Goal: Task Accomplishment & Management: Manage account settings

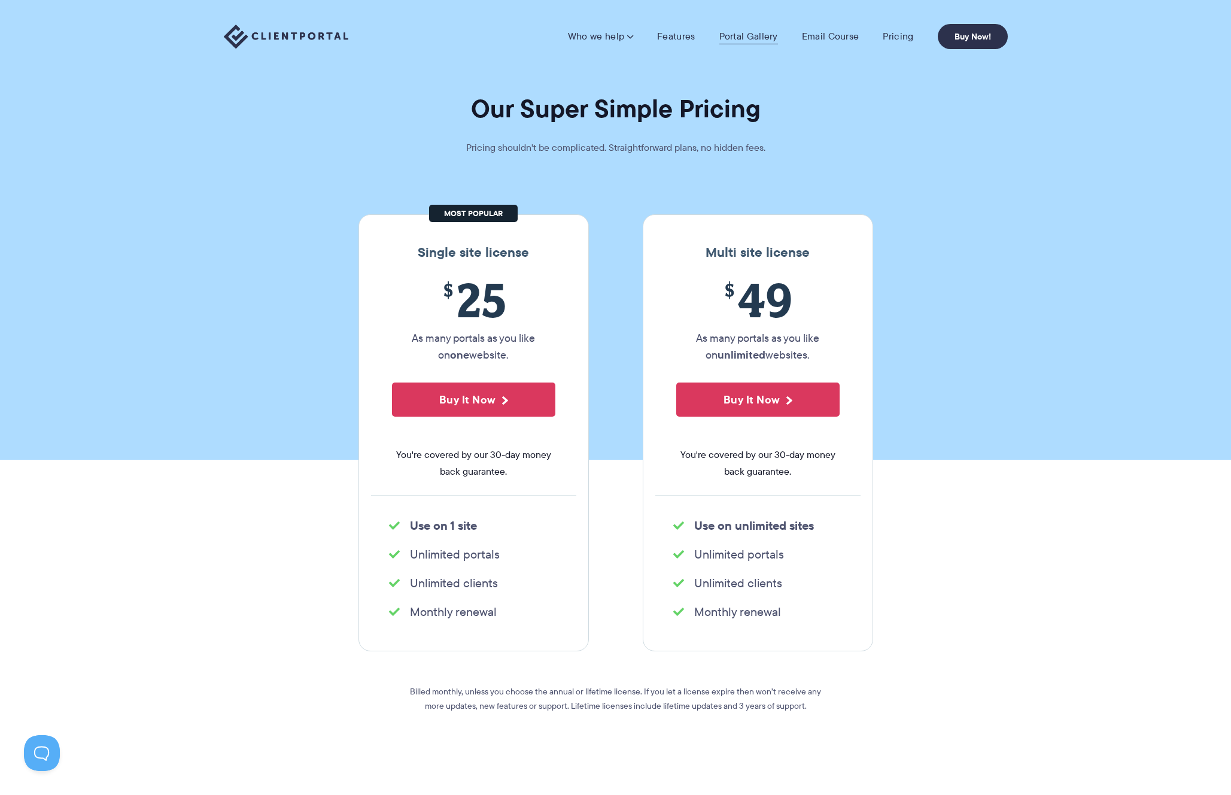
click at [739, 35] on link "Portal Gallery" at bounding box center [749, 37] width 59 height 12
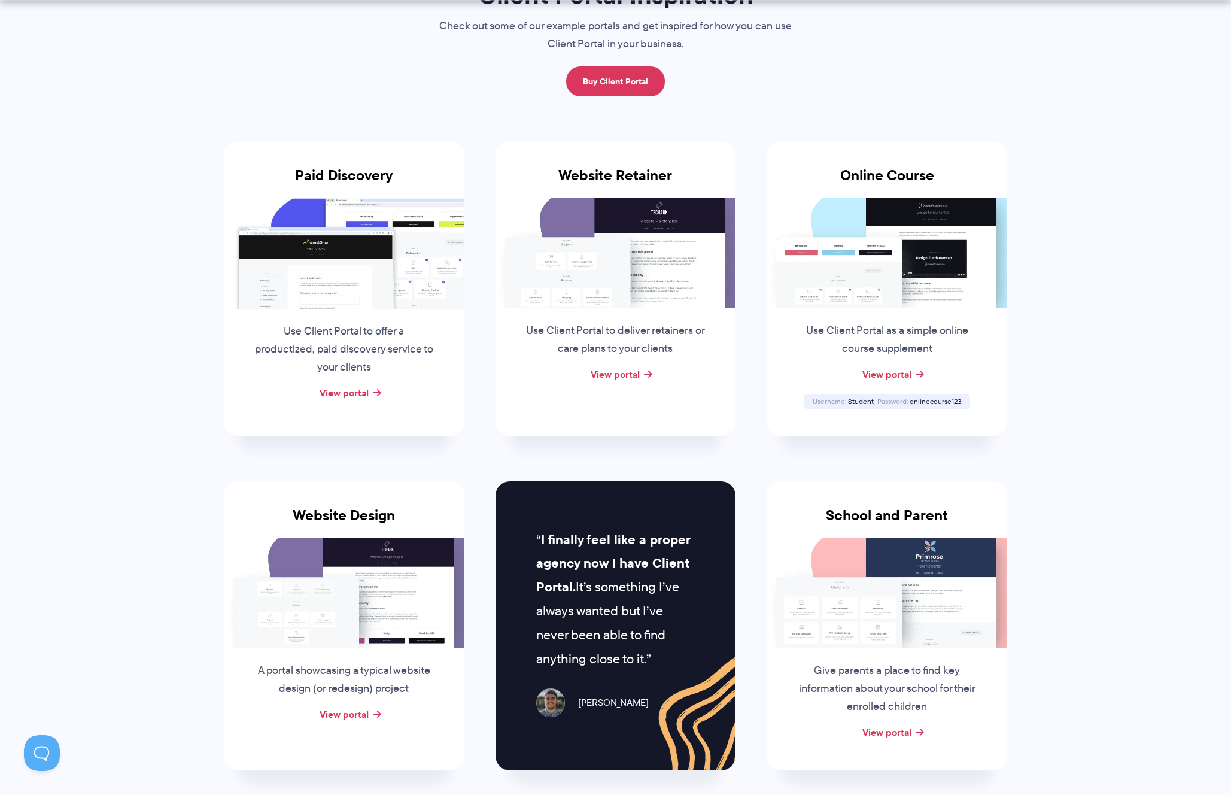
scroll to position [178, 0]
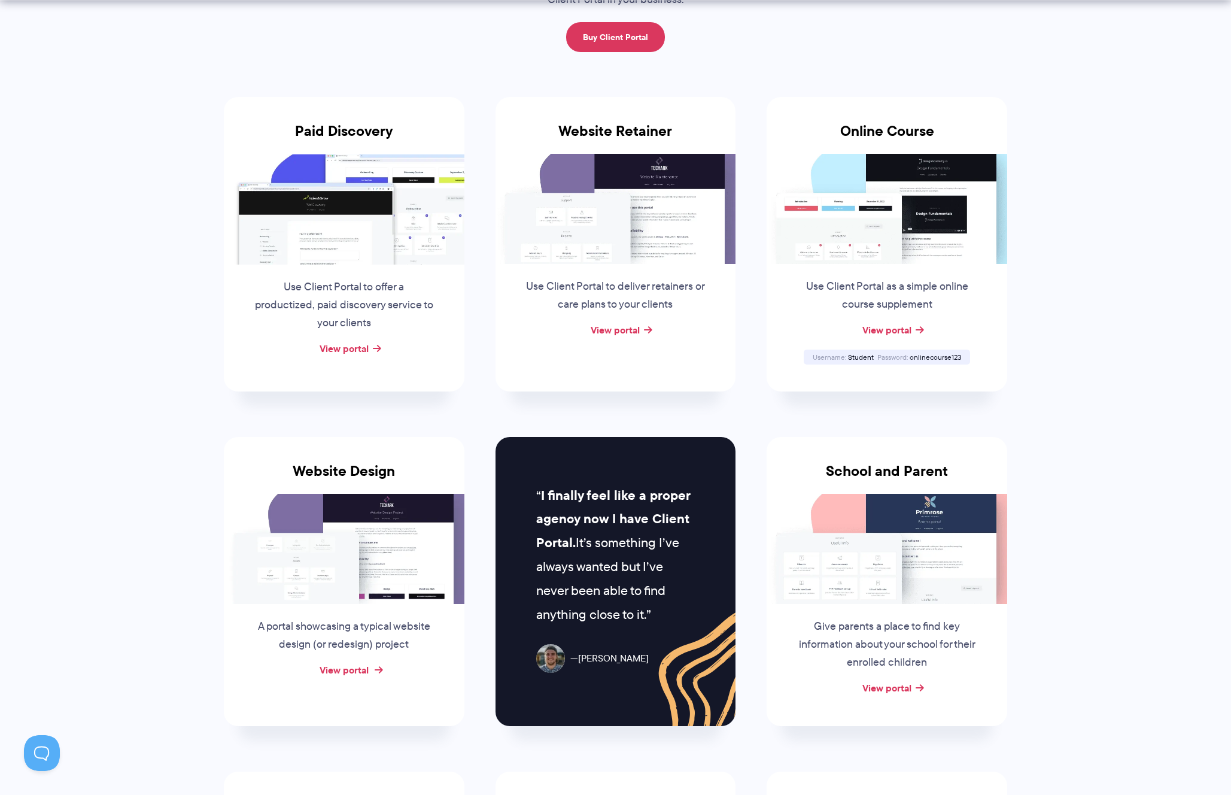
click at [338, 673] on link "View portal" at bounding box center [344, 670] width 49 height 14
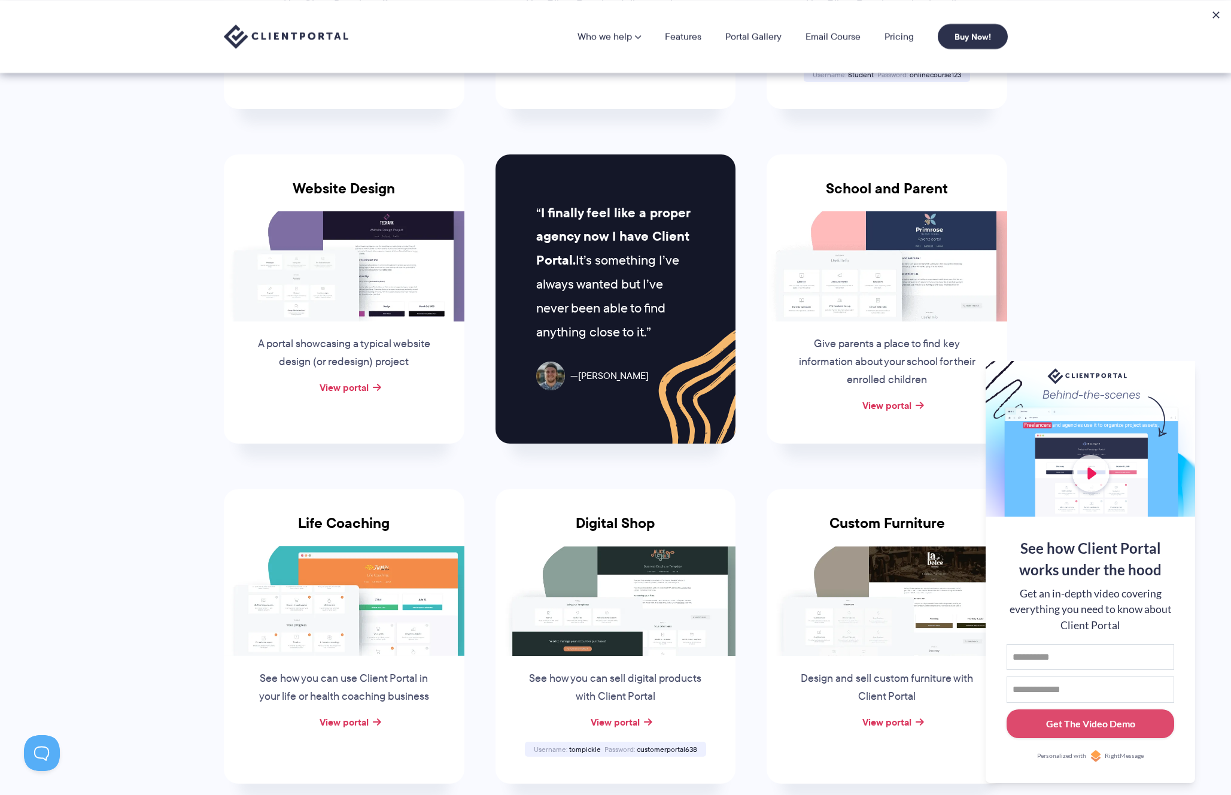
scroll to position [0, 0]
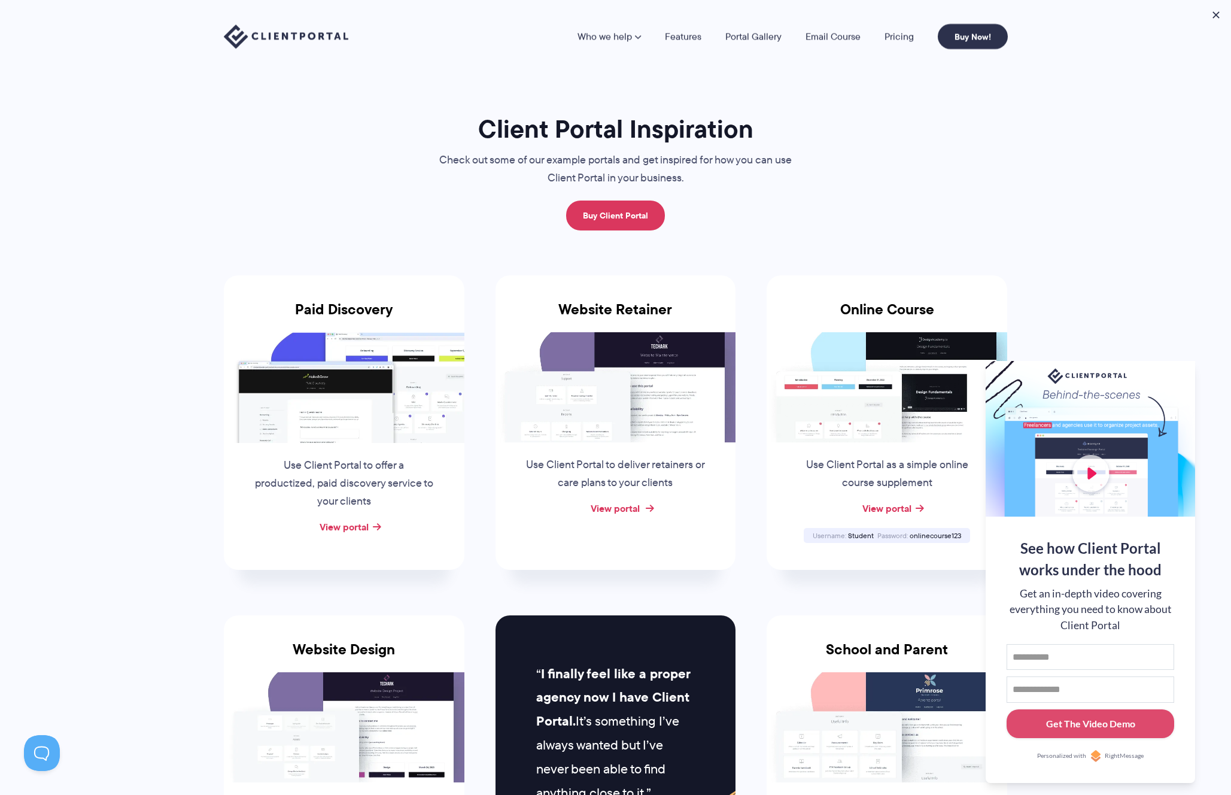
click at [613, 510] on link "View portal" at bounding box center [615, 508] width 49 height 14
click at [893, 33] on link "Pricing" at bounding box center [899, 37] width 29 height 10
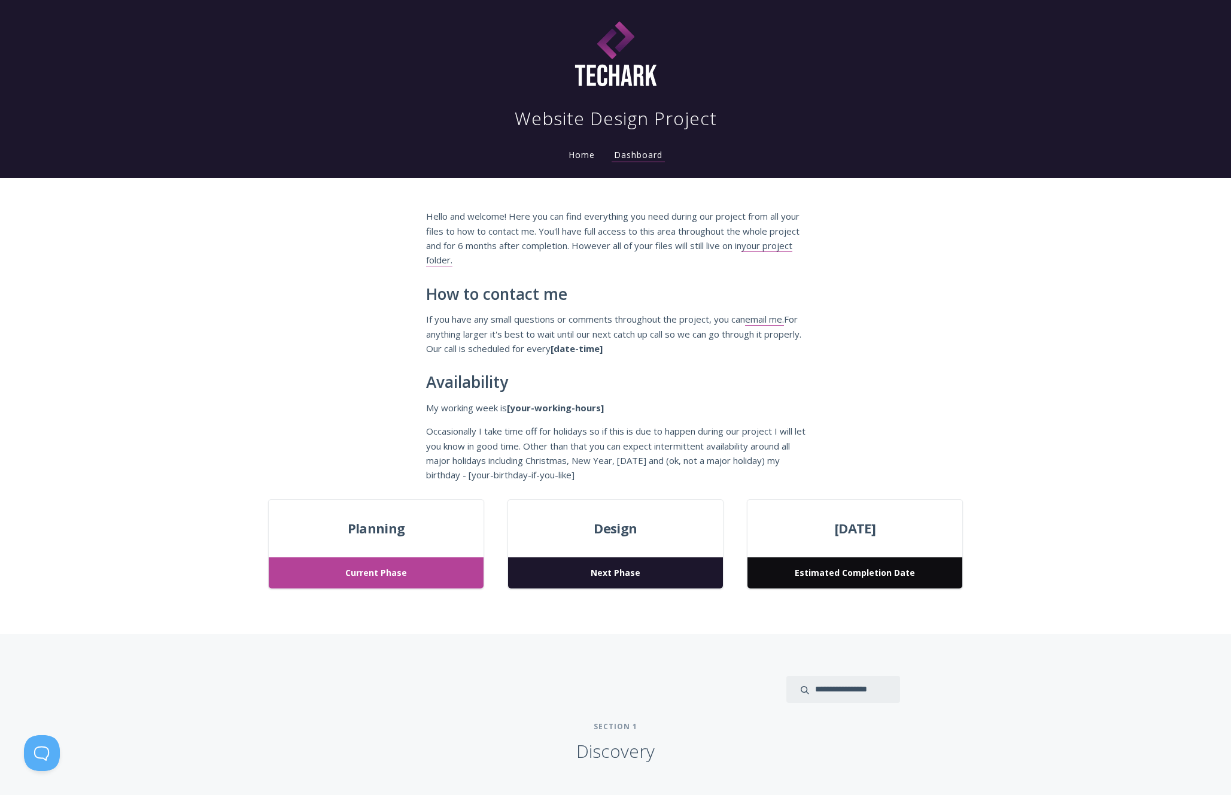
click at [396, 573] on span "Current Phase" at bounding box center [376, 573] width 214 height 32
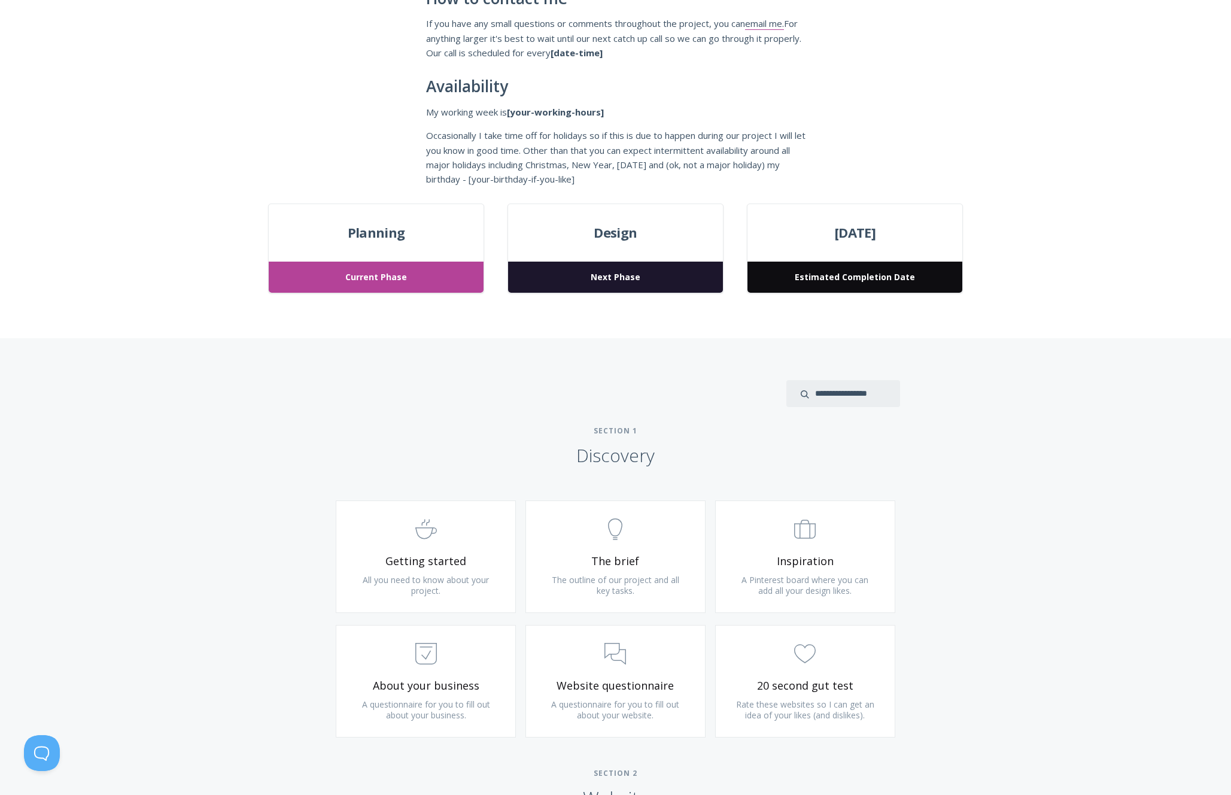
scroll to position [418, 0]
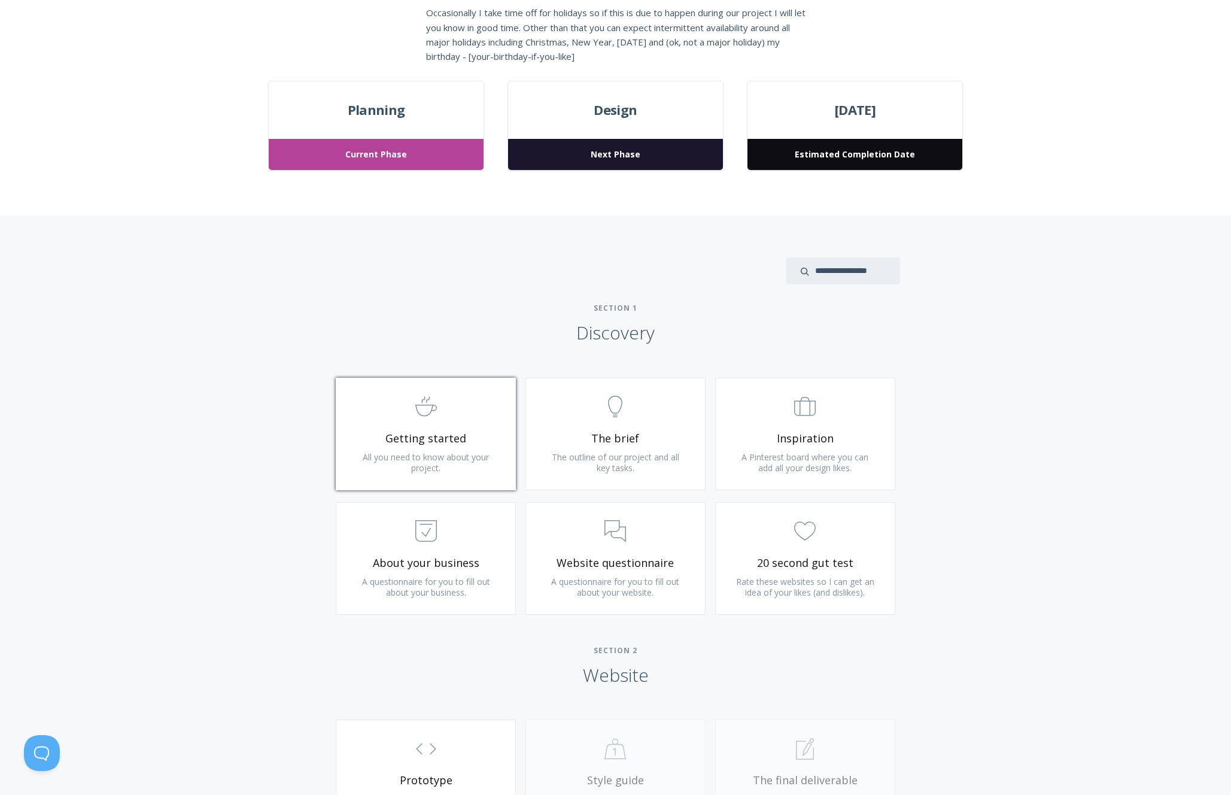
click at [432, 453] on span "All you need to know about your project." at bounding box center [426, 462] width 126 height 22
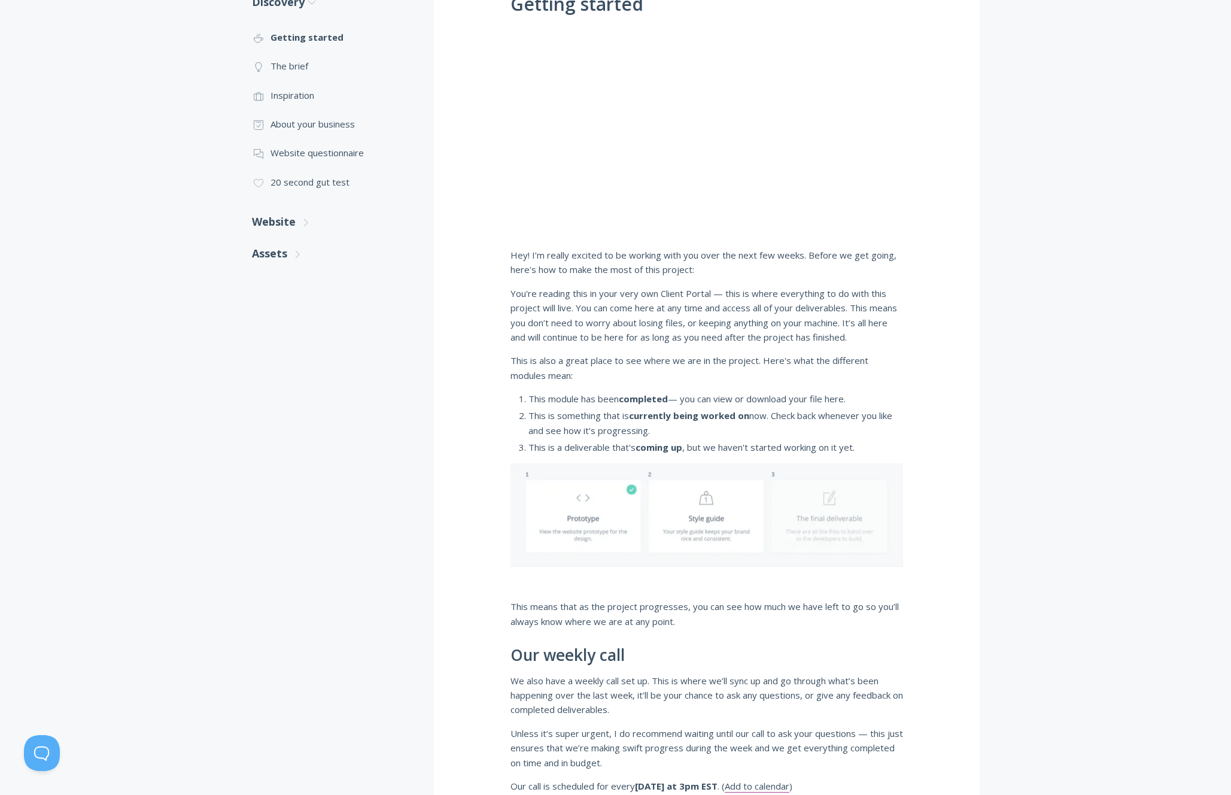
scroll to position [38, 0]
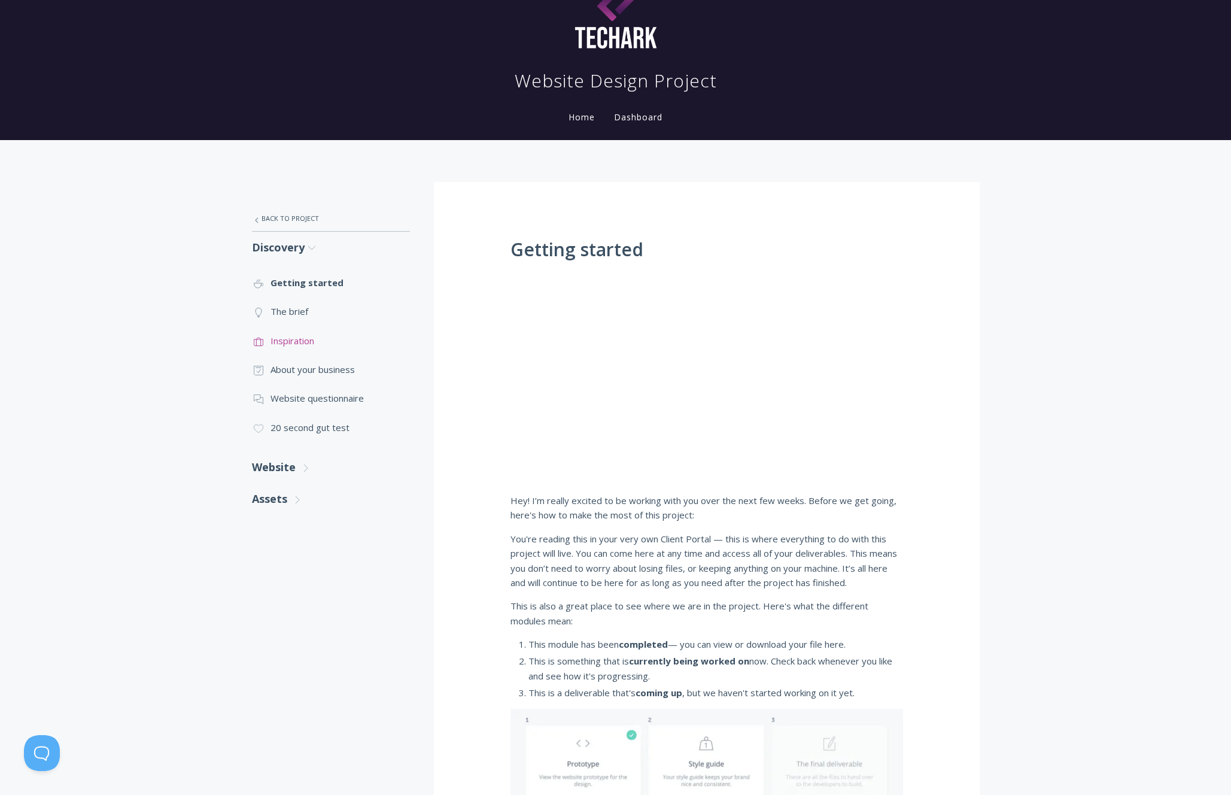
click at [274, 347] on link ".st0{fill:none;stroke:#000000;stroke-width:2;stroke-miterlimit:10;} Untitled-20…" at bounding box center [331, 340] width 158 height 29
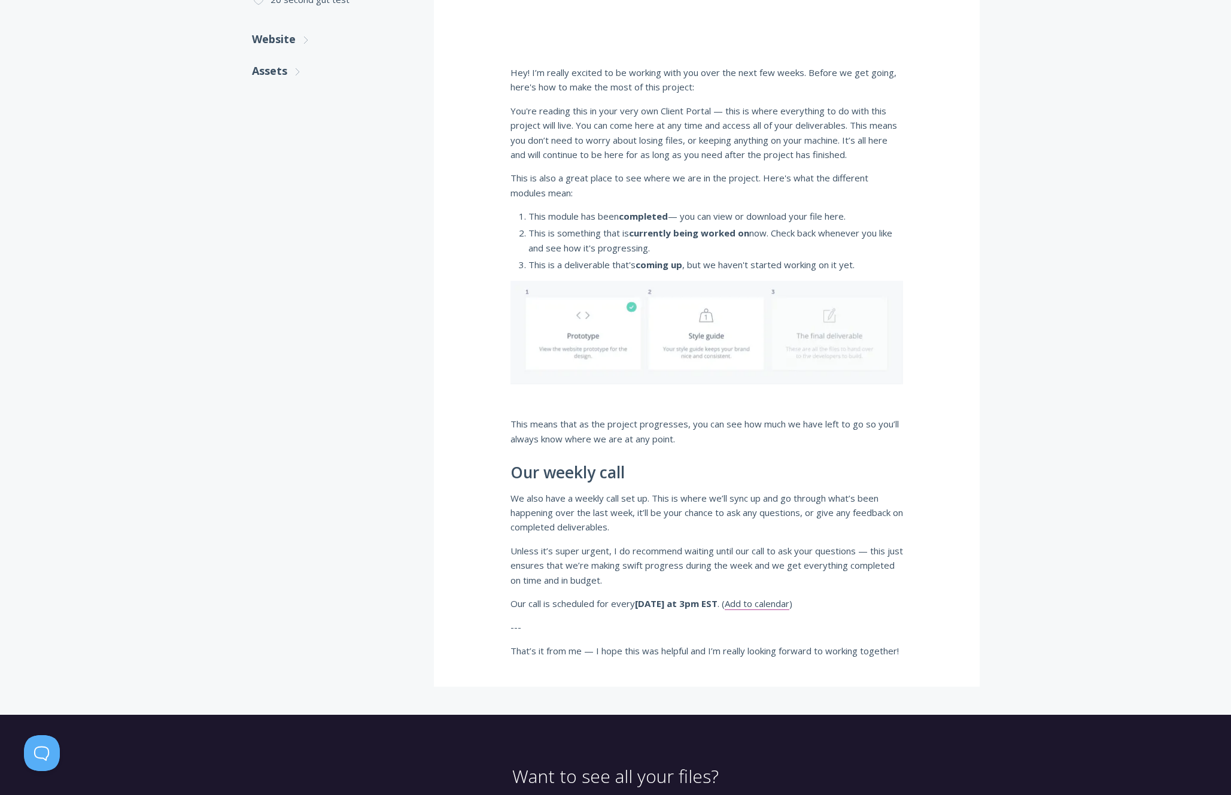
scroll to position [169, 0]
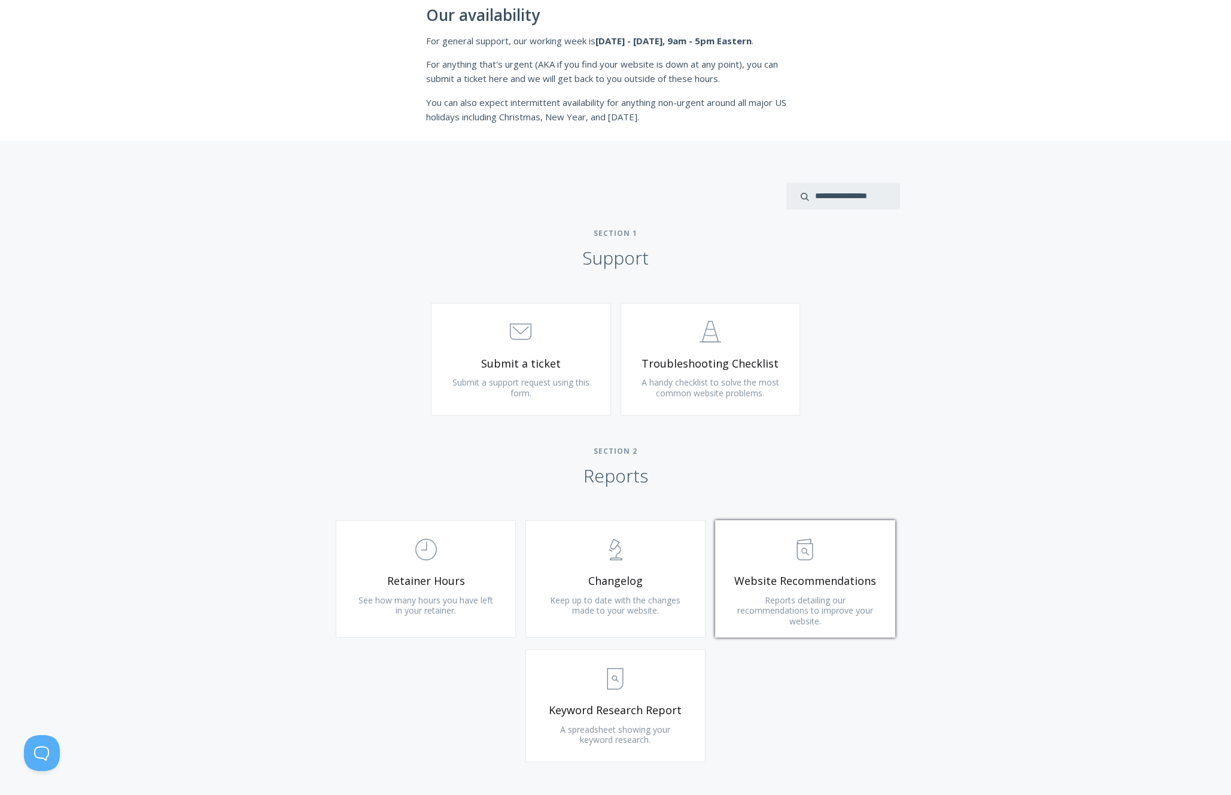
click at [785, 582] on span "Website Recommendations" at bounding box center [805, 581] width 143 height 14
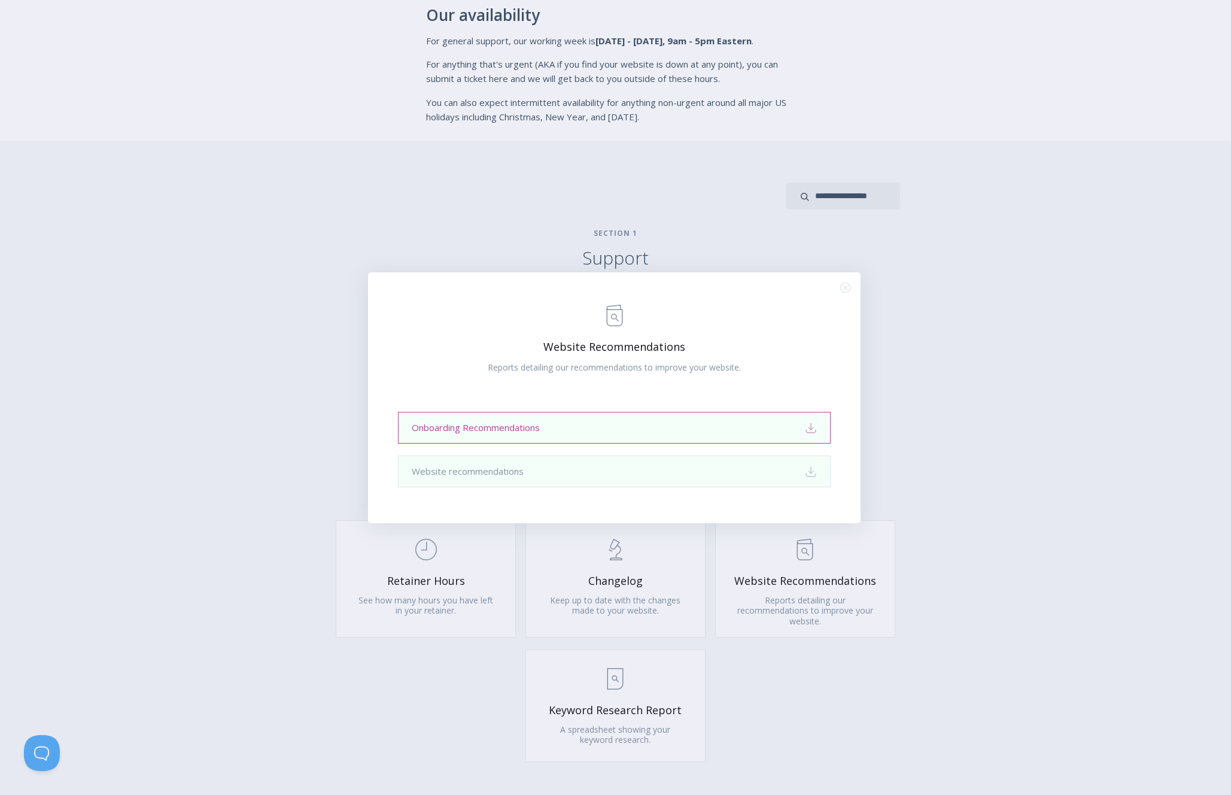
click at [596, 423] on link "Onboarding Recommendations Download" at bounding box center [614, 428] width 433 height 32
click at [603, 469] on link "Website recommendations Download" at bounding box center [614, 472] width 433 height 32
click at [849, 289] on icon ".st0{fill:none;stroke:#000000;stroke-width:2;stroke-miterlimit:10;} Close" at bounding box center [845, 288] width 10 height 10
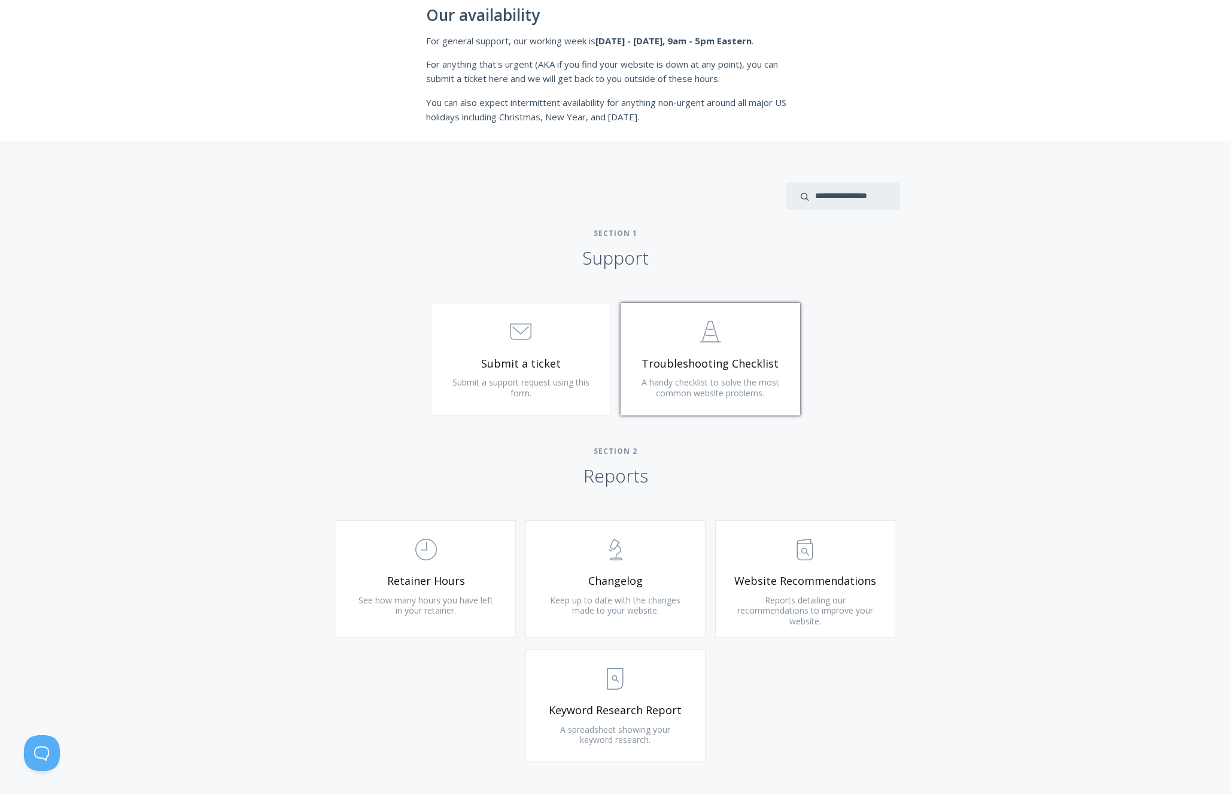
click at [719, 378] on span "A handy checklist to solve the most common website problems." at bounding box center [711, 388] width 138 height 22
click at [599, 717] on span "Keyword Research Report" at bounding box center [615, 710] width 143 height 14
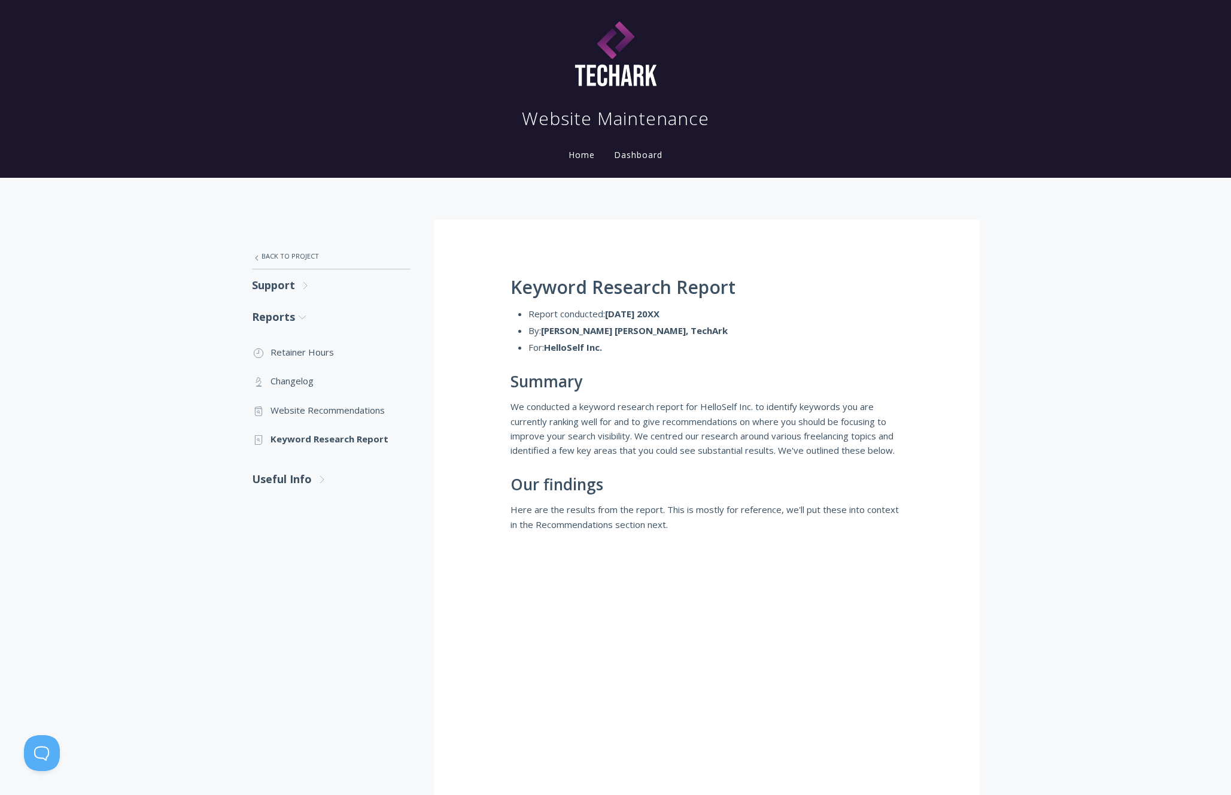
click at [637, 76] on img at bounding box center [616, 56] width 162 height 78
click at [294, 472] on link "Useful Info .st0{fill:none;stroke:#000000;stroke-width:2;stroke-miterlimit:10;}…" at bounding box center [331, 479] width 158 height 32
click at [299, 514] on link ".cls-1{fill:none;stroke:#000;stroke-miterlimit:10;stroke-width:2px;} 1. General…" at bounding box center [331, 514] width 158 height 29
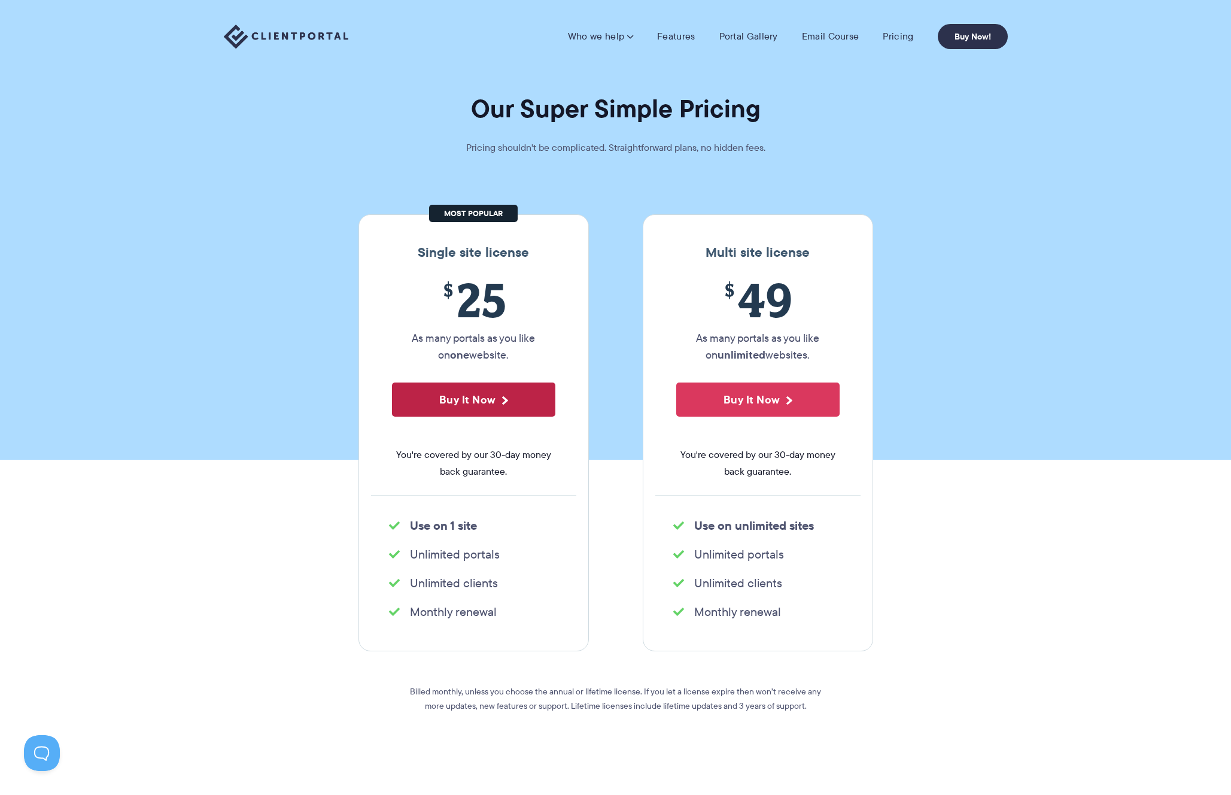
click at [491, 399] on button "Buy It Now" at bounding box center [473, 399] width 163 height 34
click at [287, 37] on img at bounding box center [286, 37] width 125 height 25
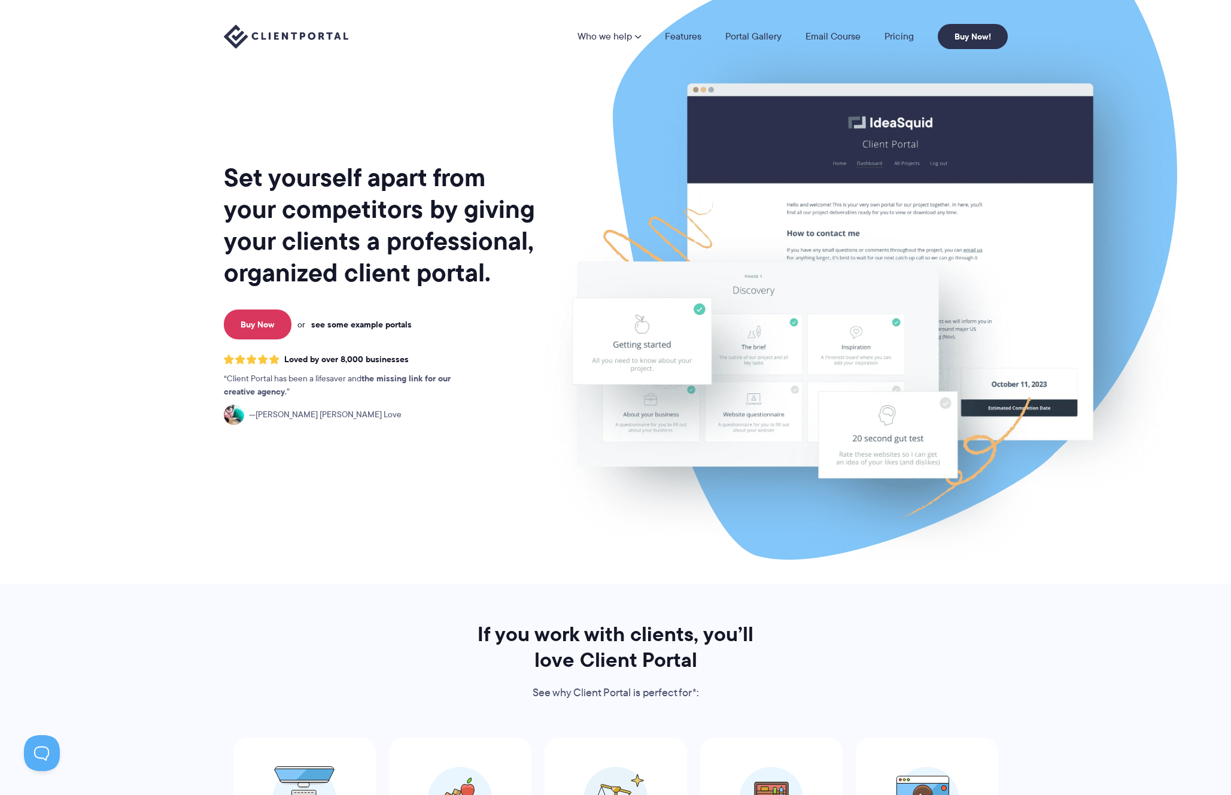
click at [374, 324] on link "see some example portals" at bounding box center [361, 324] width 101 height 11
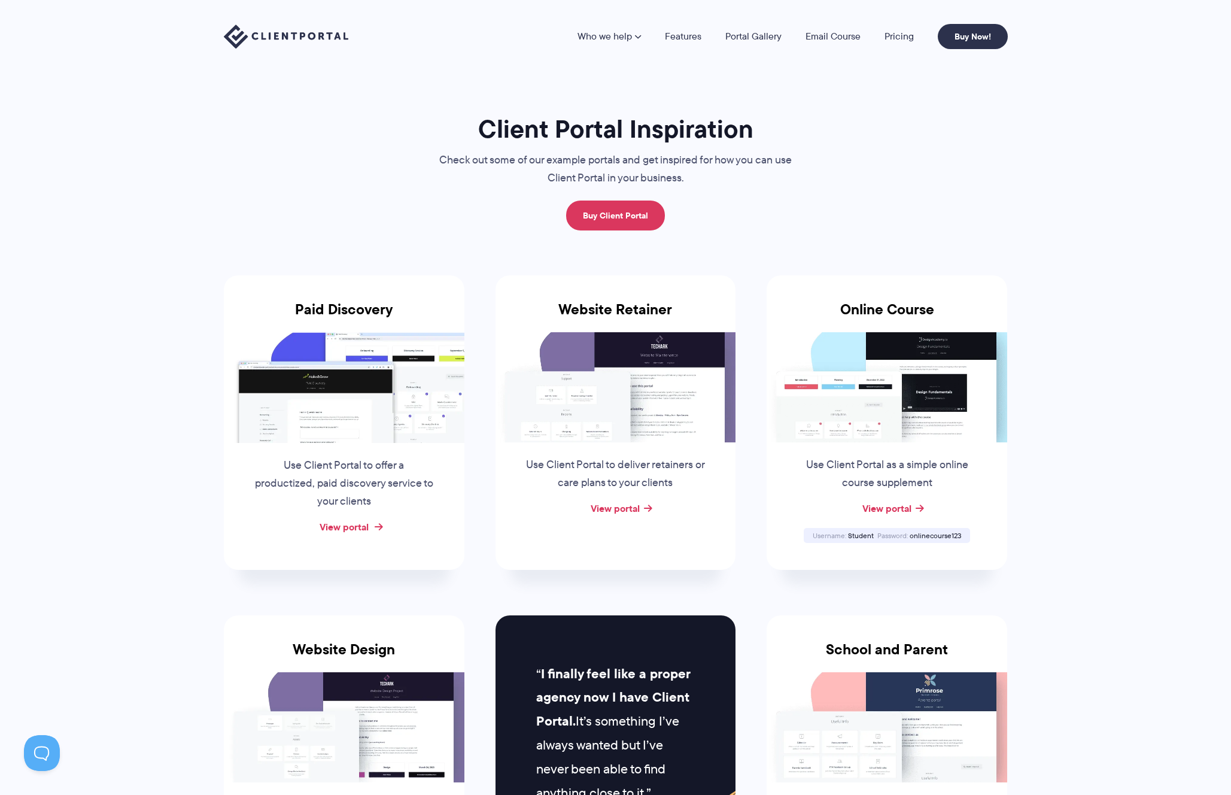
click at [353, 524] on link "View portal" at bounding box center [344, 527] width 49 height 14
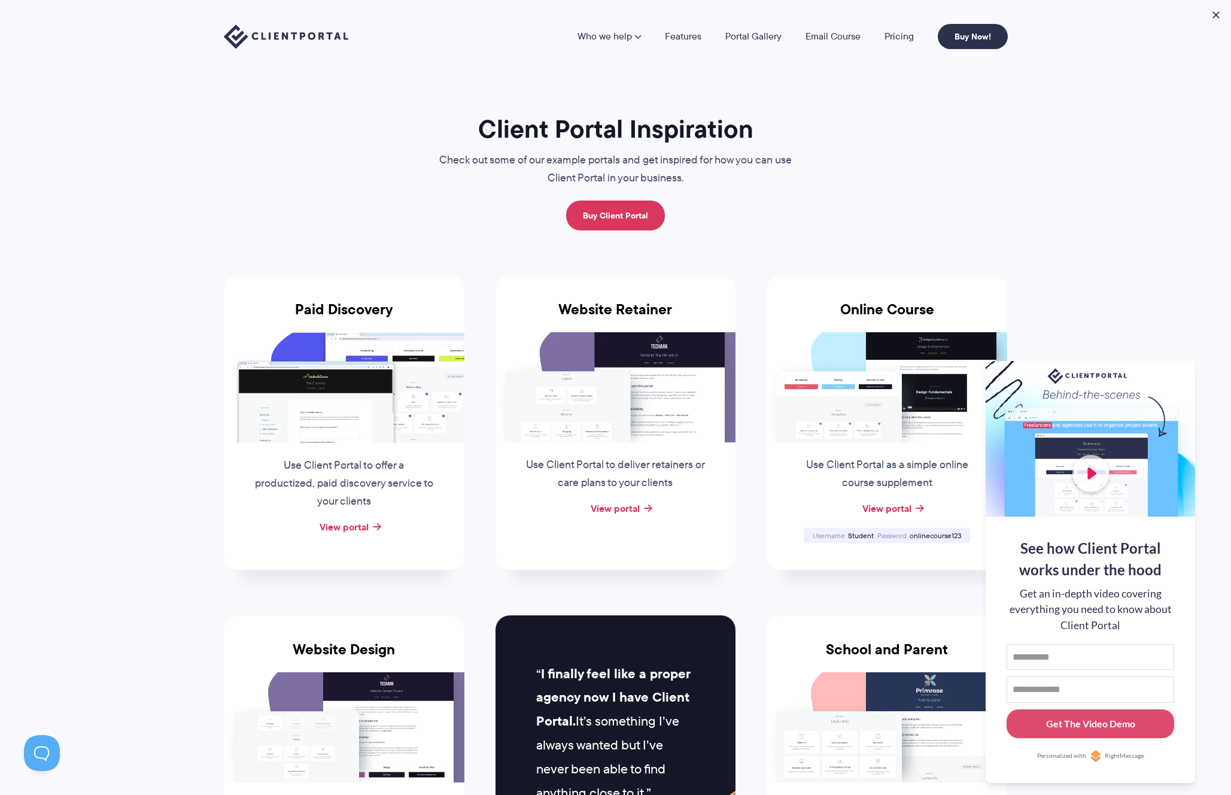
drag, startPoint x: 1076, startPoint y: 371, endPoint x: 1167, endPoint y: 416, distance: 102.3
click at [1166, 414] on div at bounding box center [1091, 439] width 210 height 156
click at [1180, 372] on button at bounding box center [1180, 376] width 14 height 14
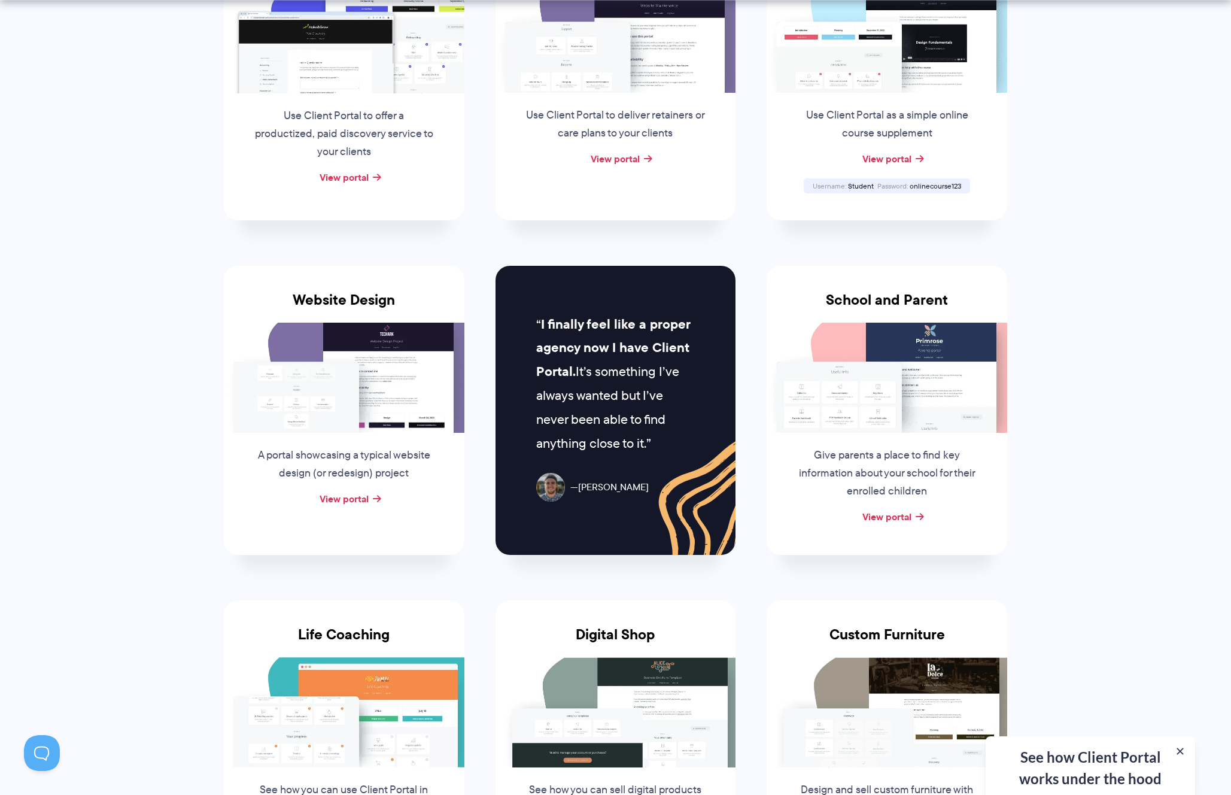
scroll to position [356, 0]
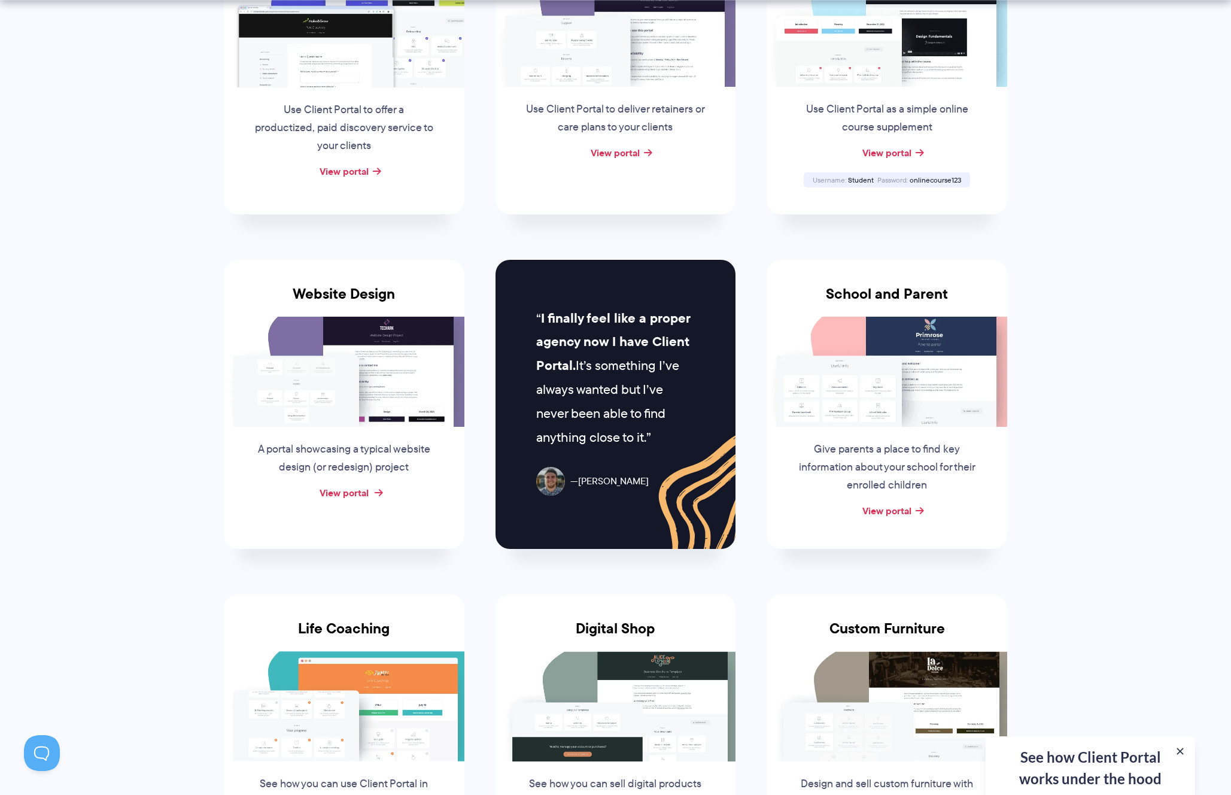
click at [342, 496] on link "View portal" at bounding box center [344, 492] width 49 height 14
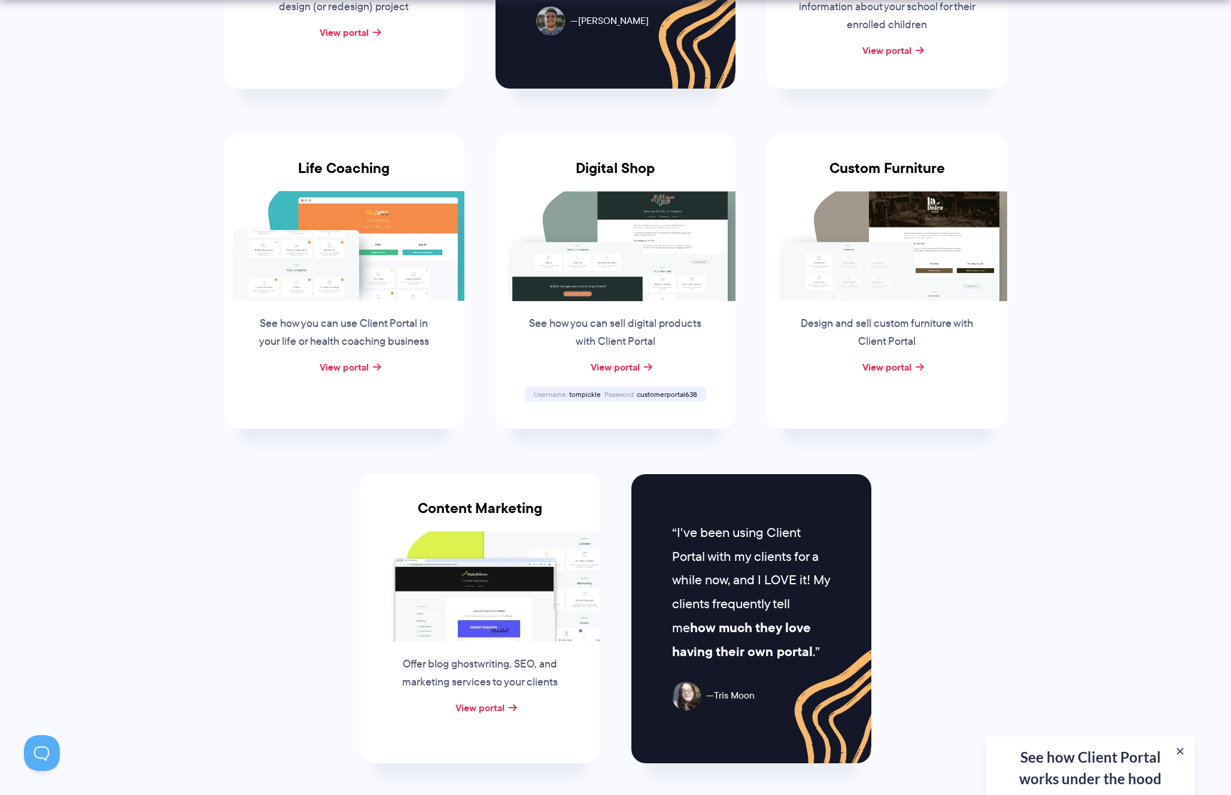
scroll to position [1000, 0]
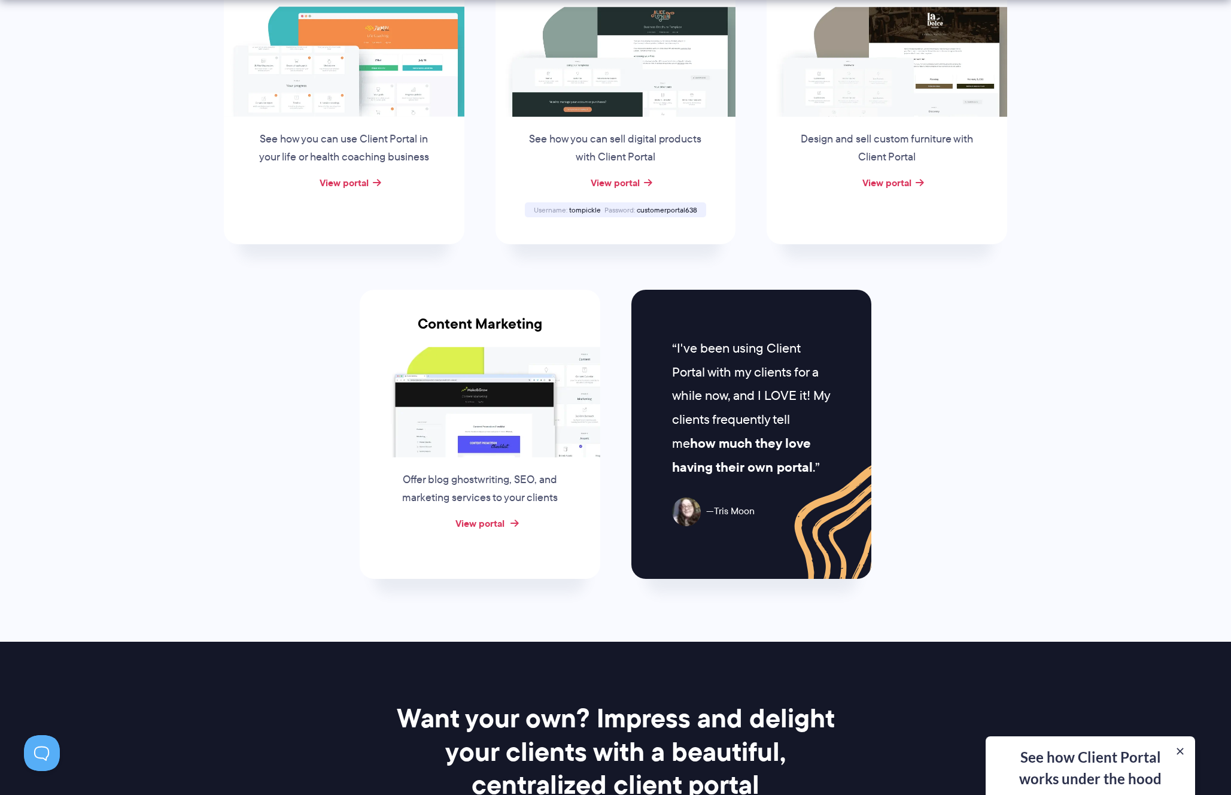
click at [491, 525] on link "View portal" at bounding box center [480, 523] width 49 height 14
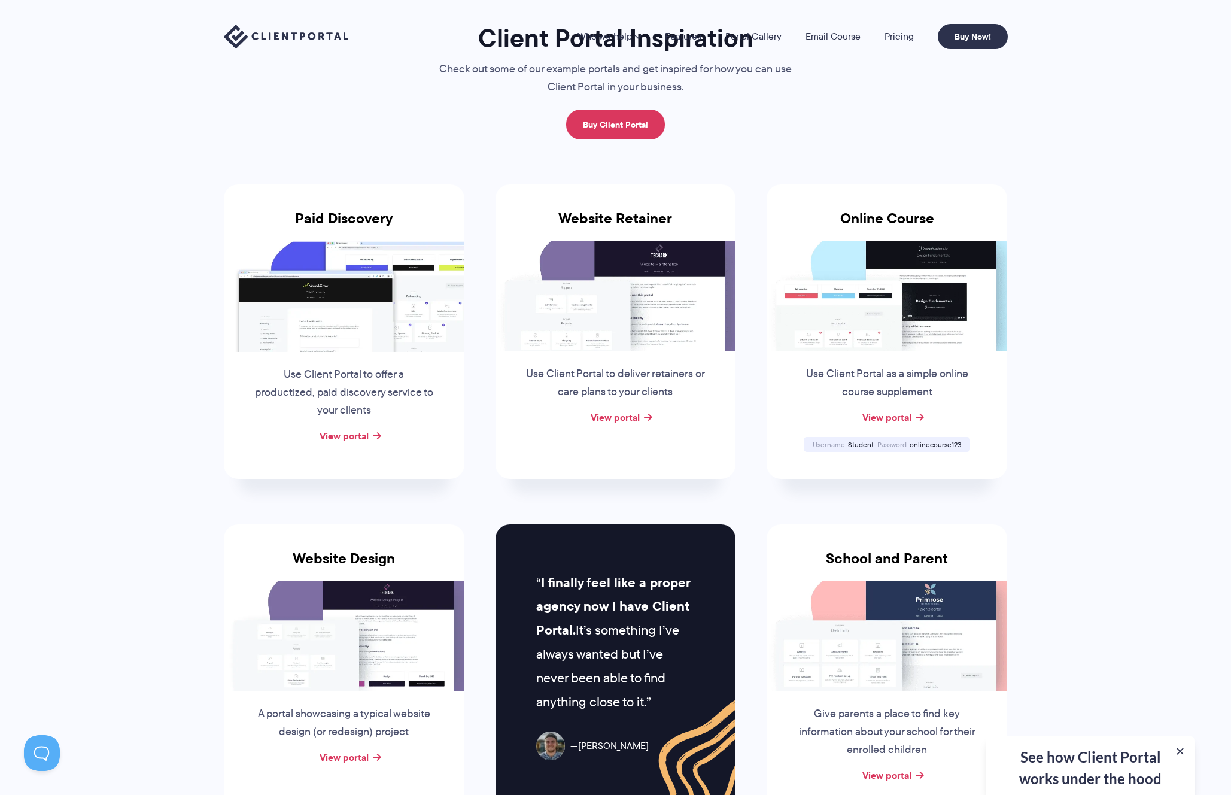
scroll to position [0, 0]
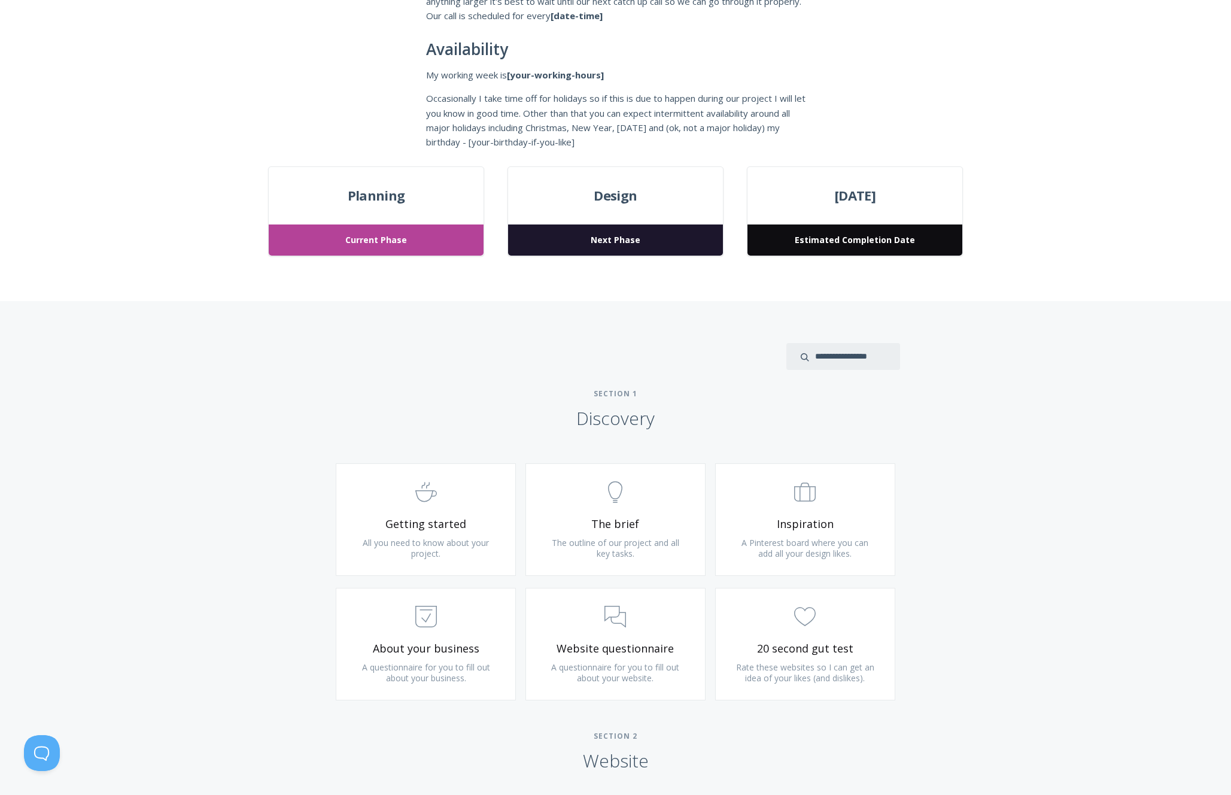
scroll to position [335, 0]
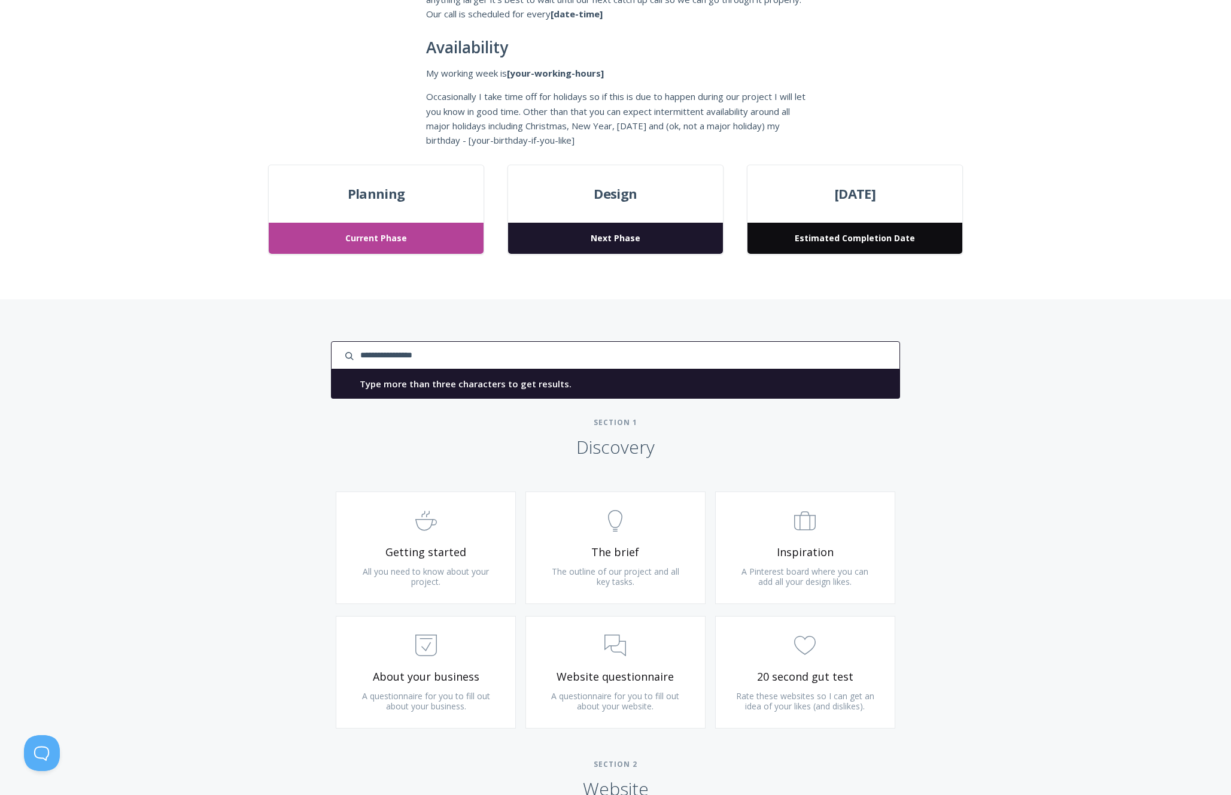
click at [850, 361] on input "search input" at bounding box center [615, 355] width 569 height 28
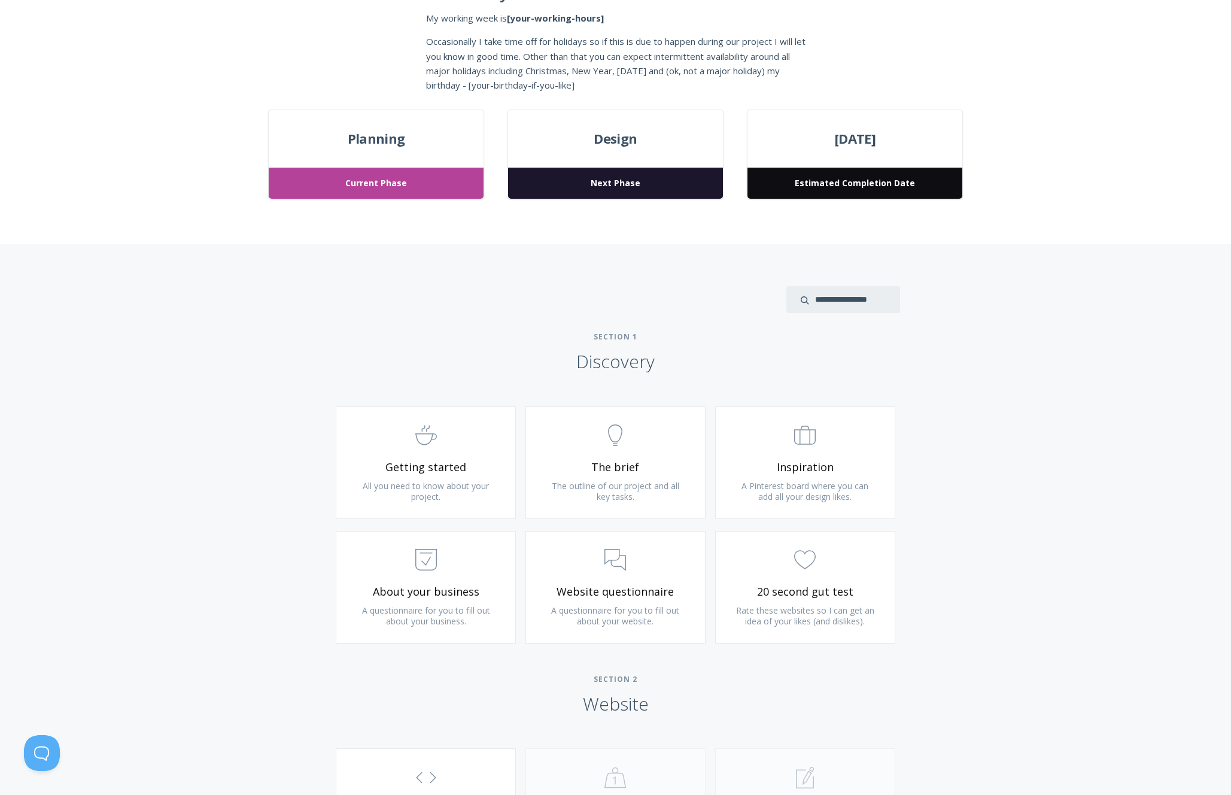
scroll to position [569, 0]
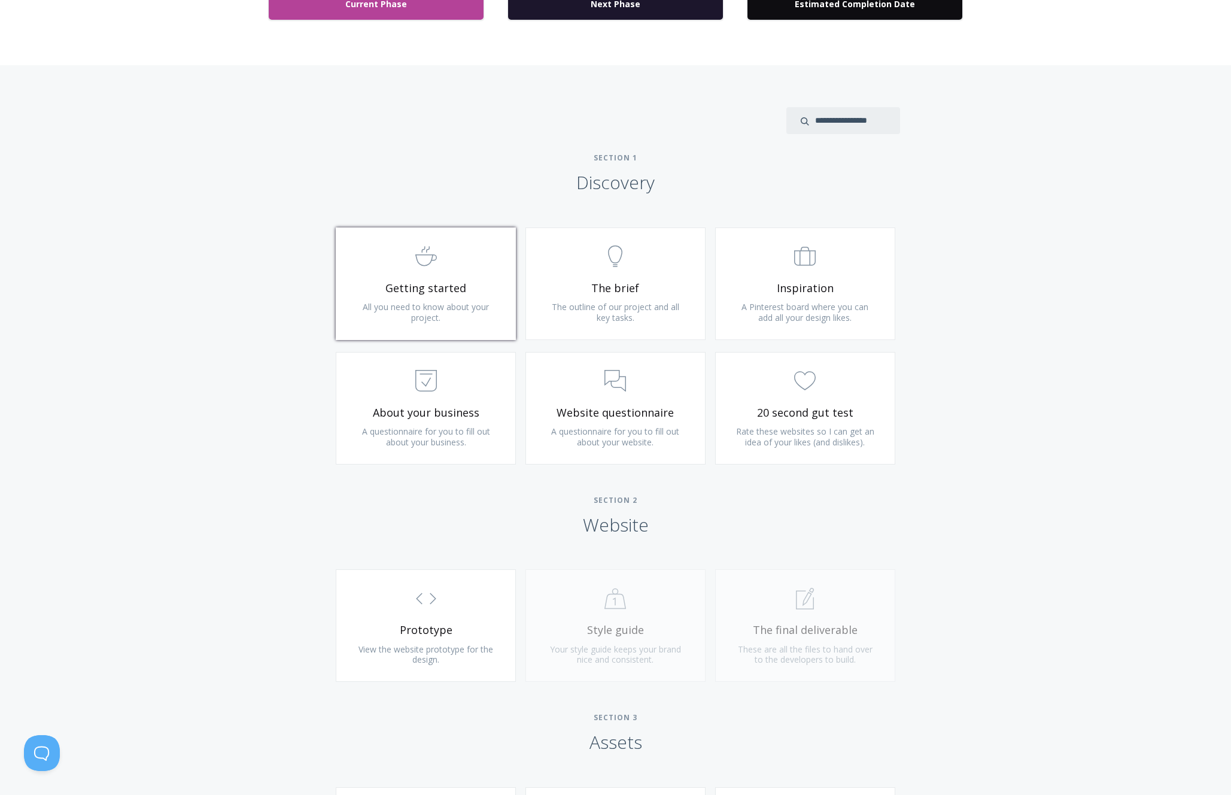
click at [443, 293] on span "Getting started" at bounding box center [425, 288] width 143 height 14
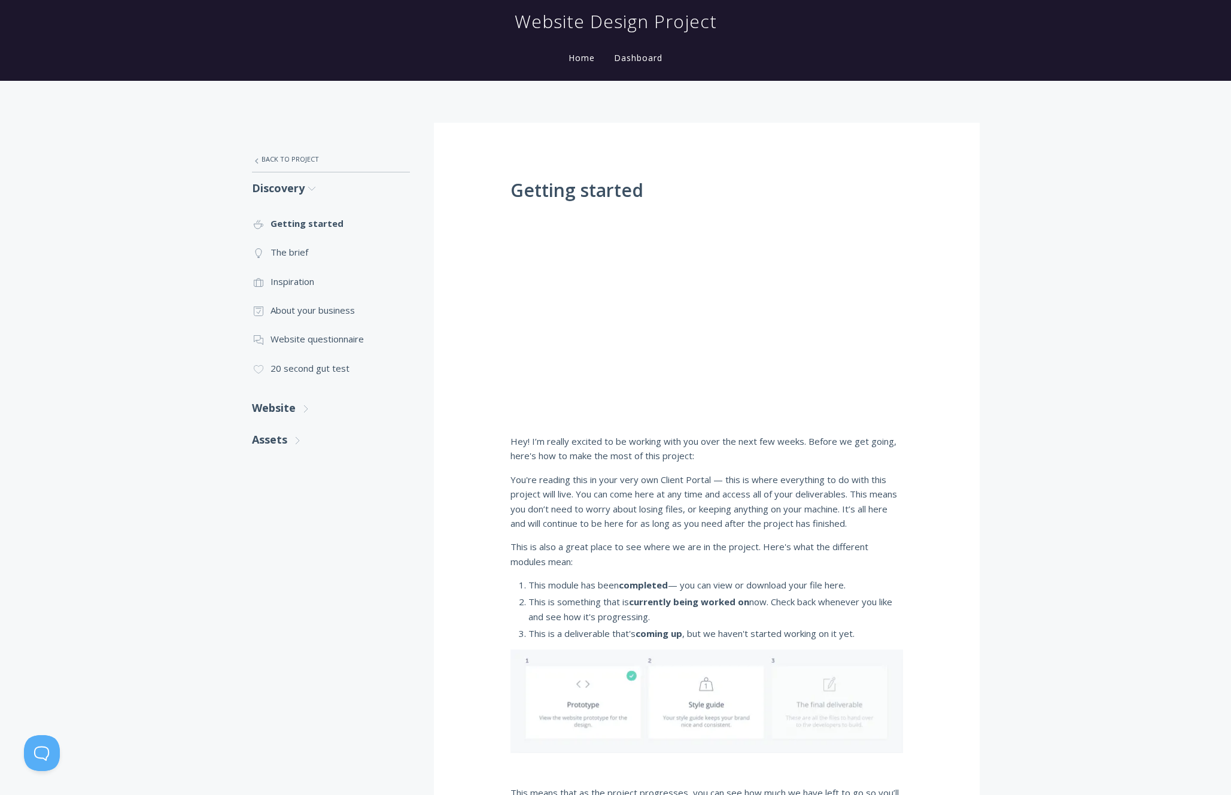
scroll to position [93, 0]
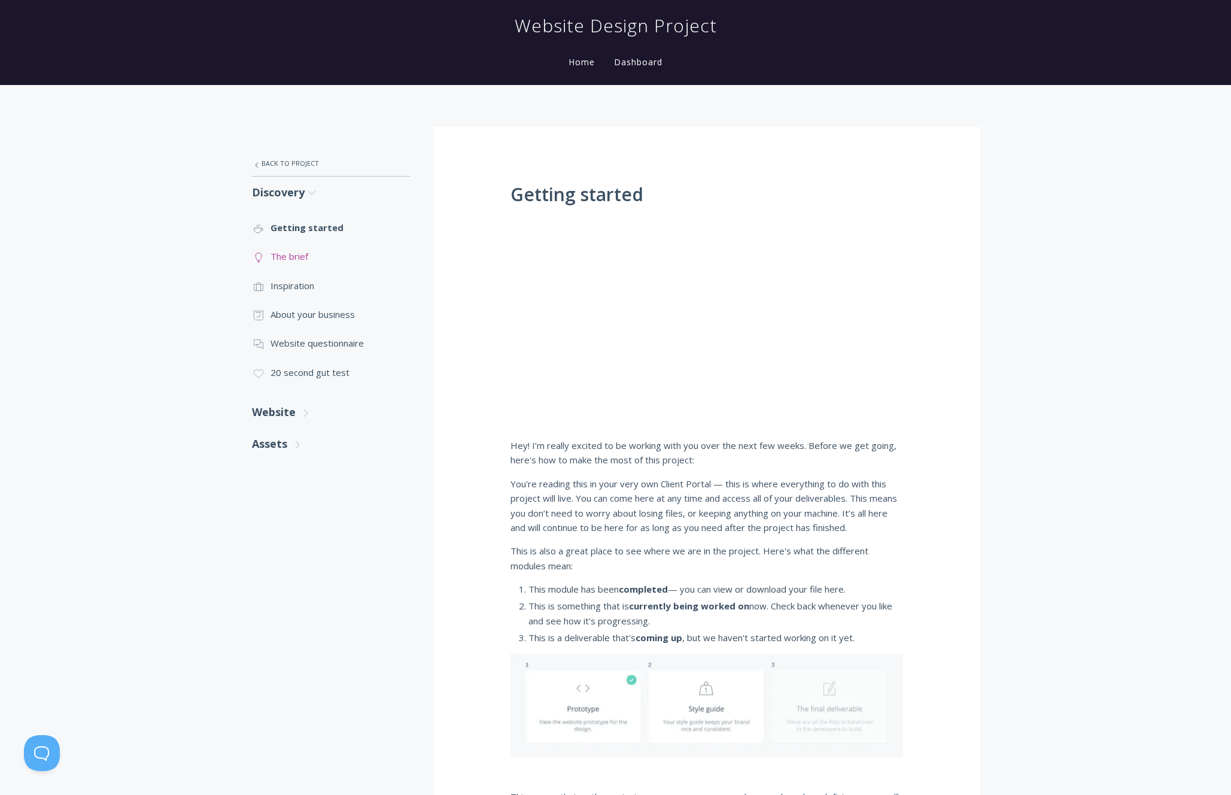
click at [296, 257] on link ".st0{fill:none;stroke:#000000;stroke-width:2;stroke-miterlimit:10;} Untitled-14…" at bounding box center [331, 256] width 158 height 29
click at [305, 283] on link ".st0{fill:none;stroke:#000000;stroke-width:2;stroke-miterlimit:10;} Untitled-20…" at bounding box center [331, 285] width 158 height 29
click at [298, 314] on link ".st0{fill:none;stroke:#000000;stroke-width:2;stroke-miterlimit:10;} Untitled-18…" at bounding box center [331, 314] width 158 height 29
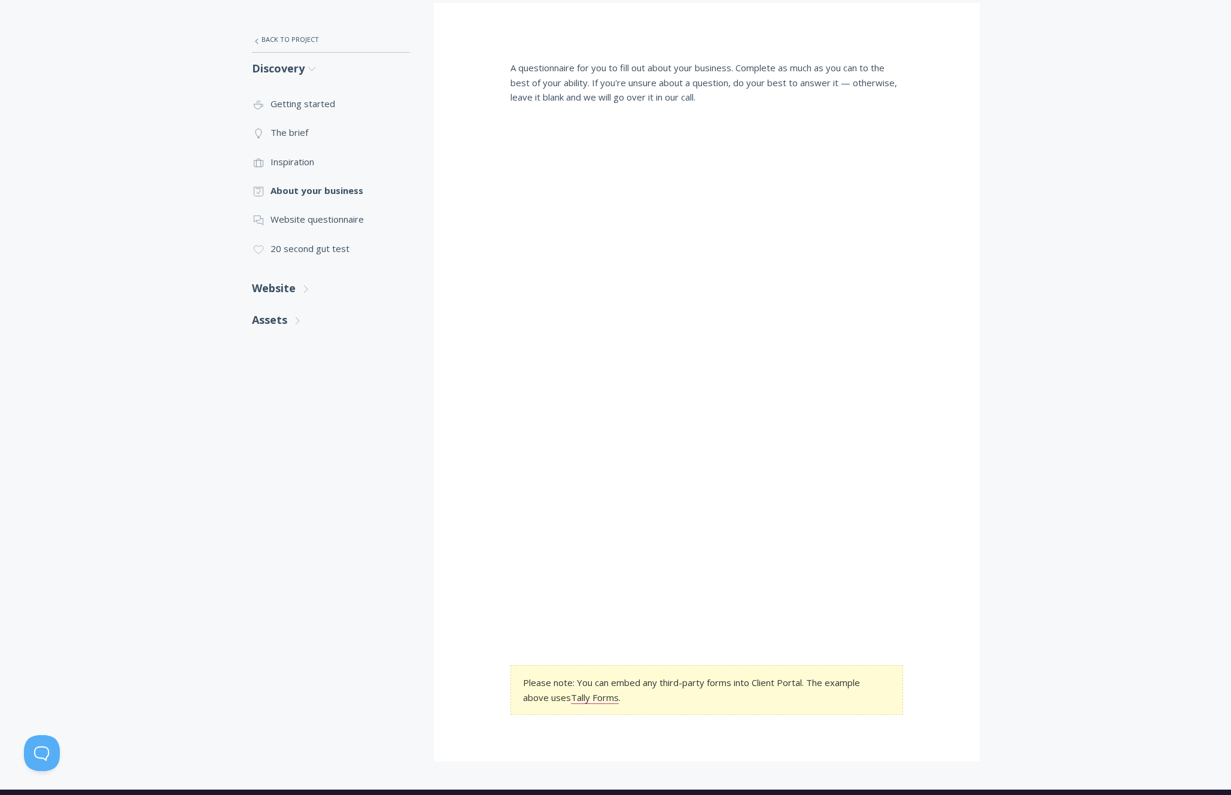
scroll to position [67, 0]
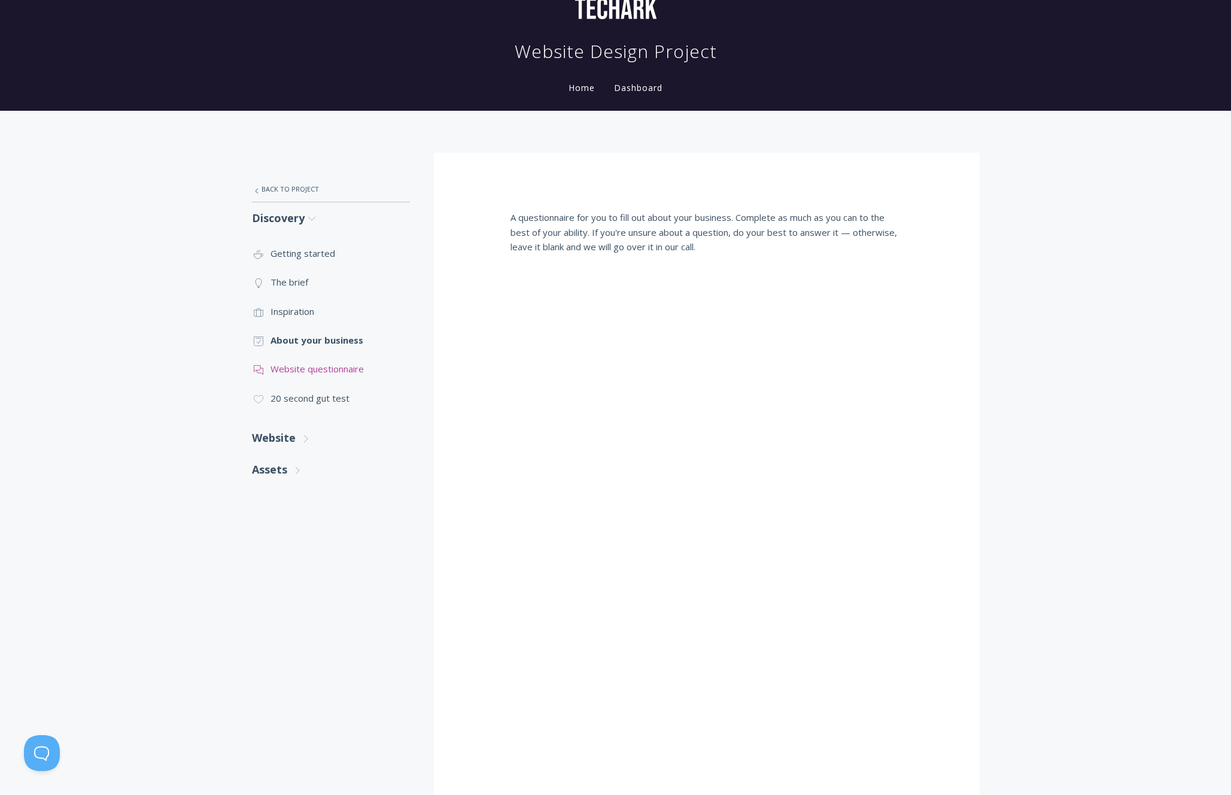
click at [311, 369] on link ".st0{fill:none;stroke:#000000;stroke-width:2;stroke-miterlimit:10;} 3. Communic…" at bounding box center [331, 368] width 158 height 29
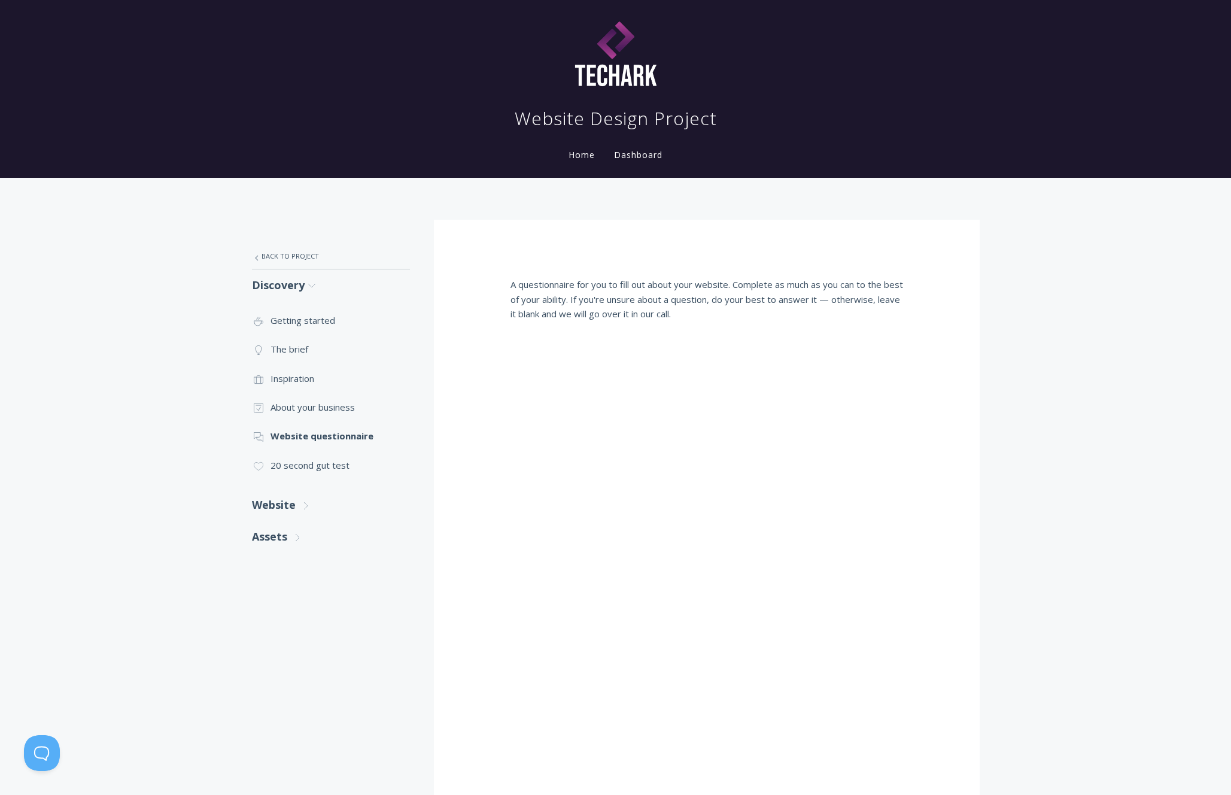
click at [576, 315] on p "A questionnaire for you to fill out about your website. Complete as much as you…" at bounding box center [707, 299] width 393 height 44
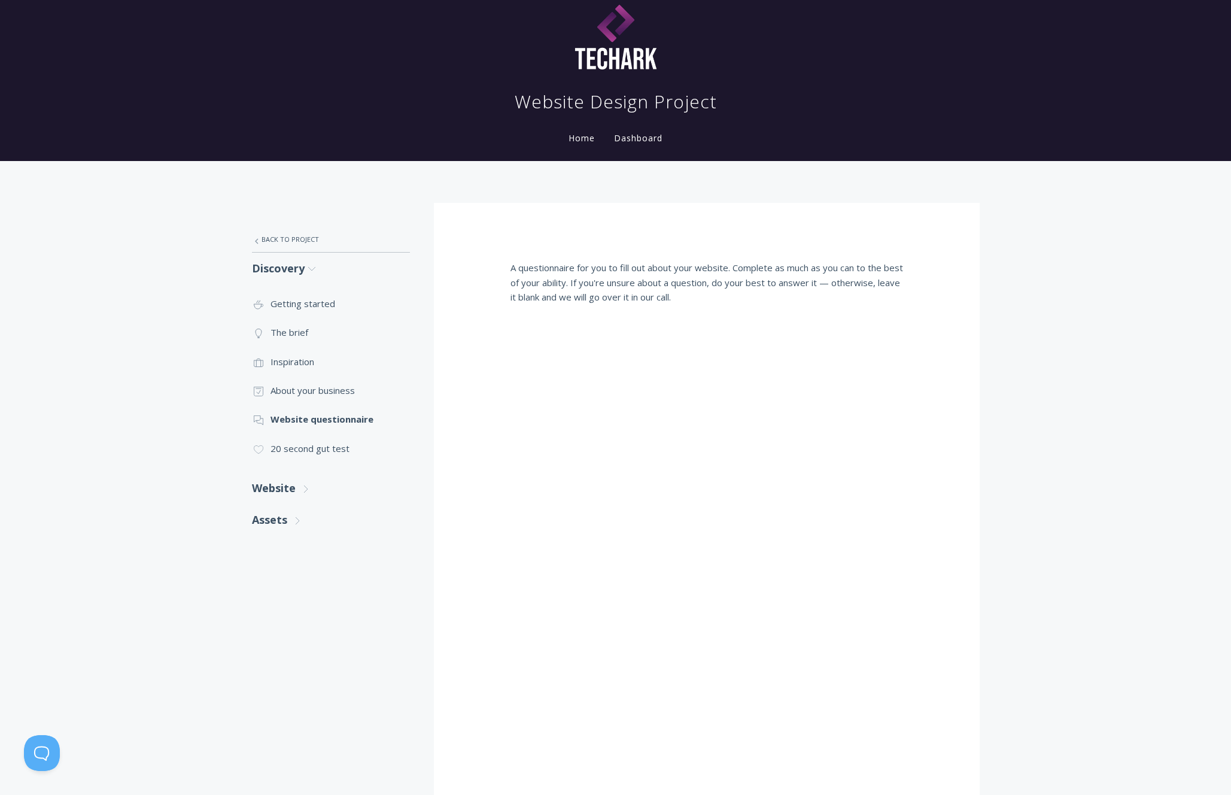
scroll to position [17, 0]
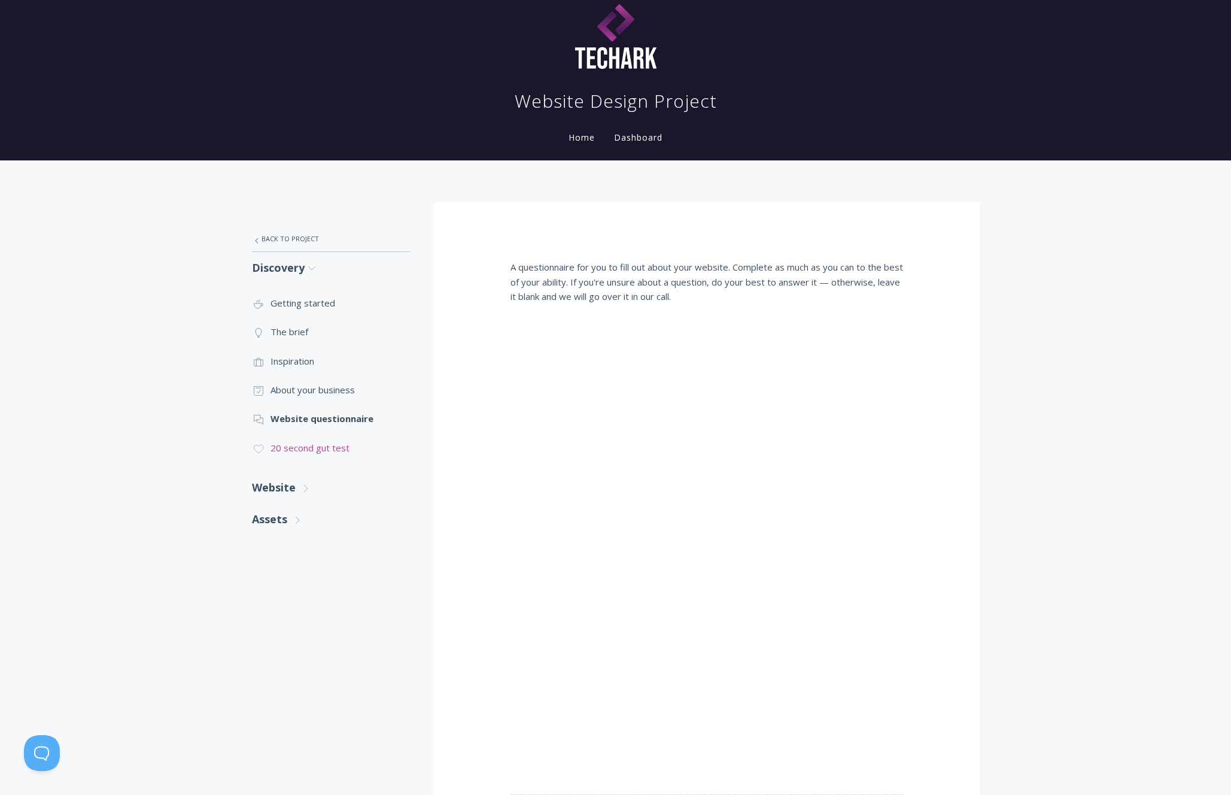
click at [309, 451] on link ".cls-1{fill:none;stroke:#000;stroke-miterlimit:10;stroke-width:2px;} 1. General…" at bounding box center [331, 447] width 158 height 29
click at [290, 490] on link "Website .st0{fill:none;stroke:#000000;stroke-width:2;stroke-miterlimit:10;} Unt…" at bounding box center [331, 488] width 158 height 32
click at [286, 520] on link ".st0{fill:none;stroke:#000000;stroke-width:2;stroke-miterlimit:10;} Untitled-16…" at bounding box center [331, 522] width 158 height 29
click at [291, 554] on li ".st0{fill:none;stroke:#000000;stroke-width:2;stroke-miterlimit:10;} Untitled-20…" at bounding box center [331, 552] width 158 height 29
click at [300, 581] on li ".st0{fill:none;stroke:#000000;stroke-width:2;stroke-miterlimit:10;} 1. General …" at bounding box center [331, 580] width 158 height 29
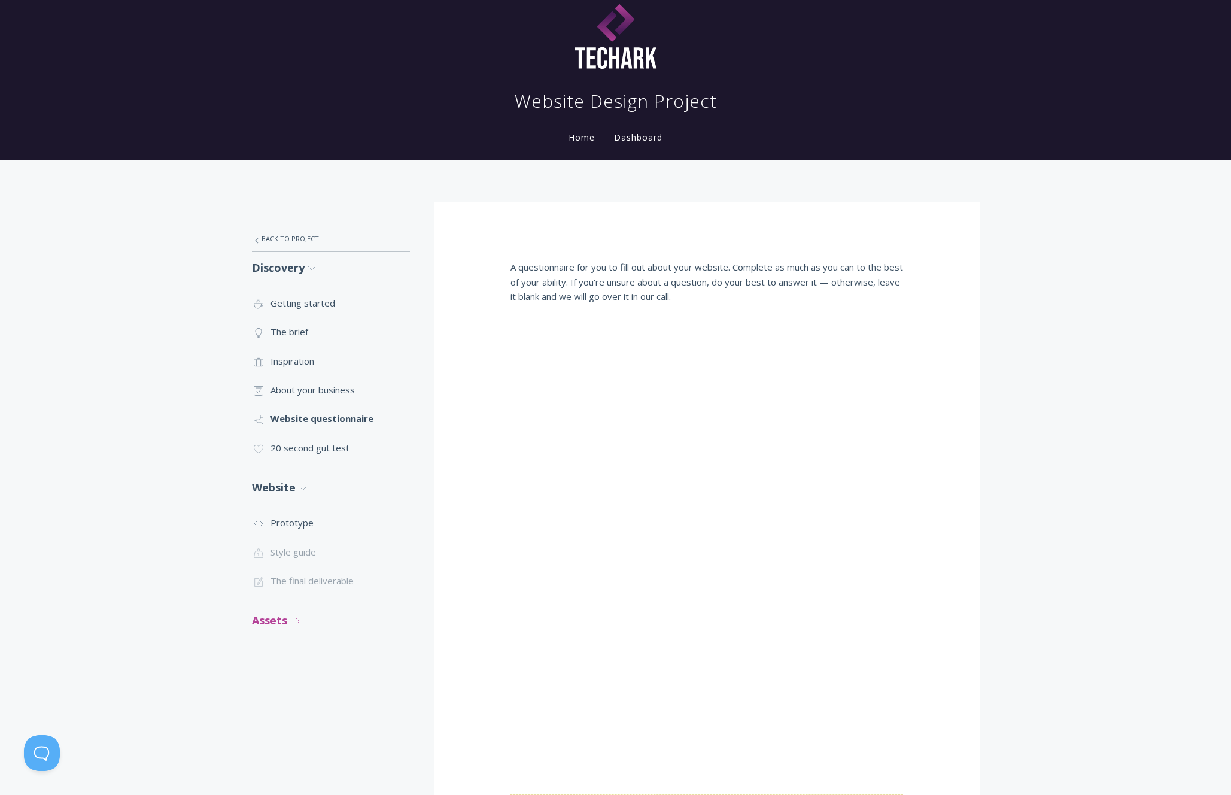
click at [276, 623] on link "Assets .st0{fill:none;stroke:#000000;stroke-width:2;stroke-miterlimit:10;} Unti…" at bounding box center [331, 621] width 158 height 32
click at [284, 652] on link ".st0{fill:none;stroke:#000000;stroke-width:2;stroke-miterlimit:10;} 2. Design -…" at bounding box center [331, 656] width 158 height 29
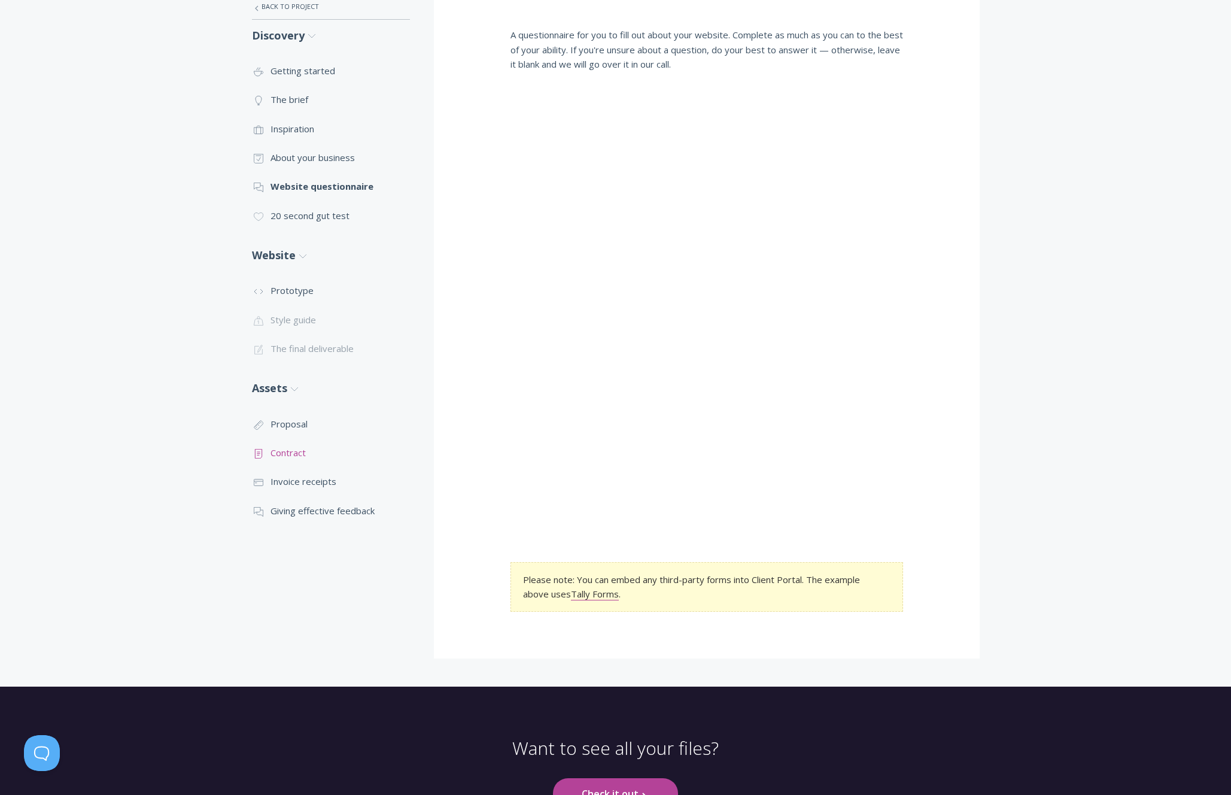
click at [293, 454] on link ".st0{fill:none;stroke:#000000;stroke-width:2;stroke-miterlimit:10;} Untitled-15…" at bounding box center [331, 452] width 158 height 29
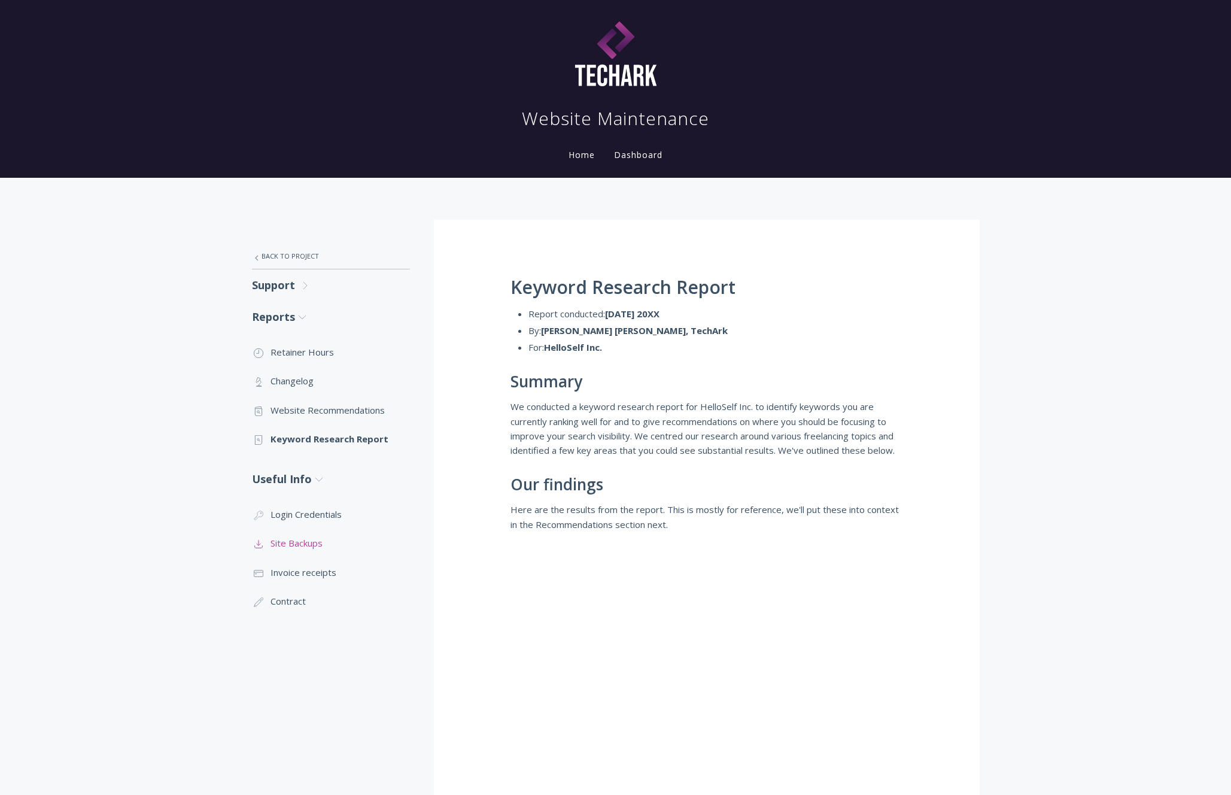
click at [307, 544] on link ".st0{fill:none;stroke:#000000;stroke-width:2;stroke-miterlimit:10;} Untitled-15…" at bounding box center [331, 543] width 158 height 29
click at [313, 574] on link ".st0{fill:none;stroke:#000000;stroke-width:2;stroke-miterlimit:10;} Financial I…" at bounding box center [331, 572] width 158 height 29
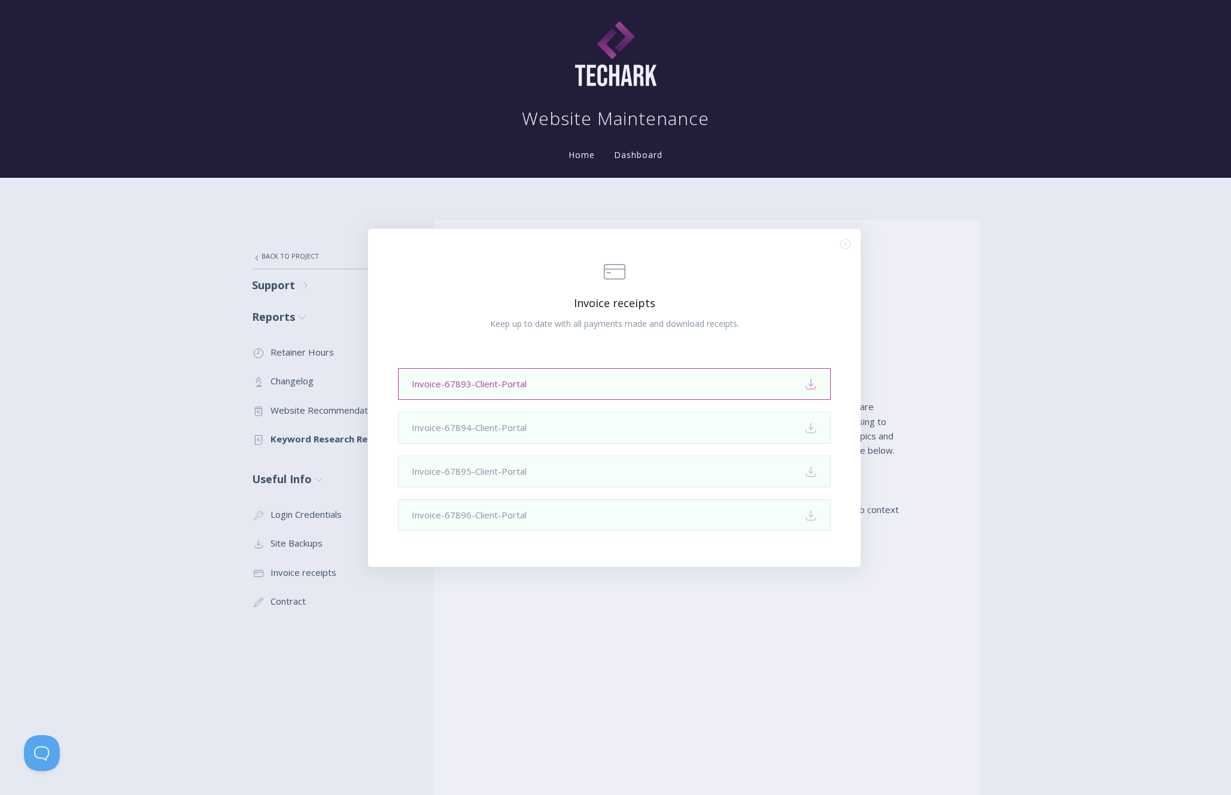
click at [570, 383] on link "Invoice-67893-Client-Portal Download" at bounding box center [614, 384] width 433 height 32
click at [848, 240] on icon ".st0{fill:none;stroke:#000000;stroke-width:2;stroke-miterlimit:10;} Close" at bounding box center [845, 244] width 10 height 10
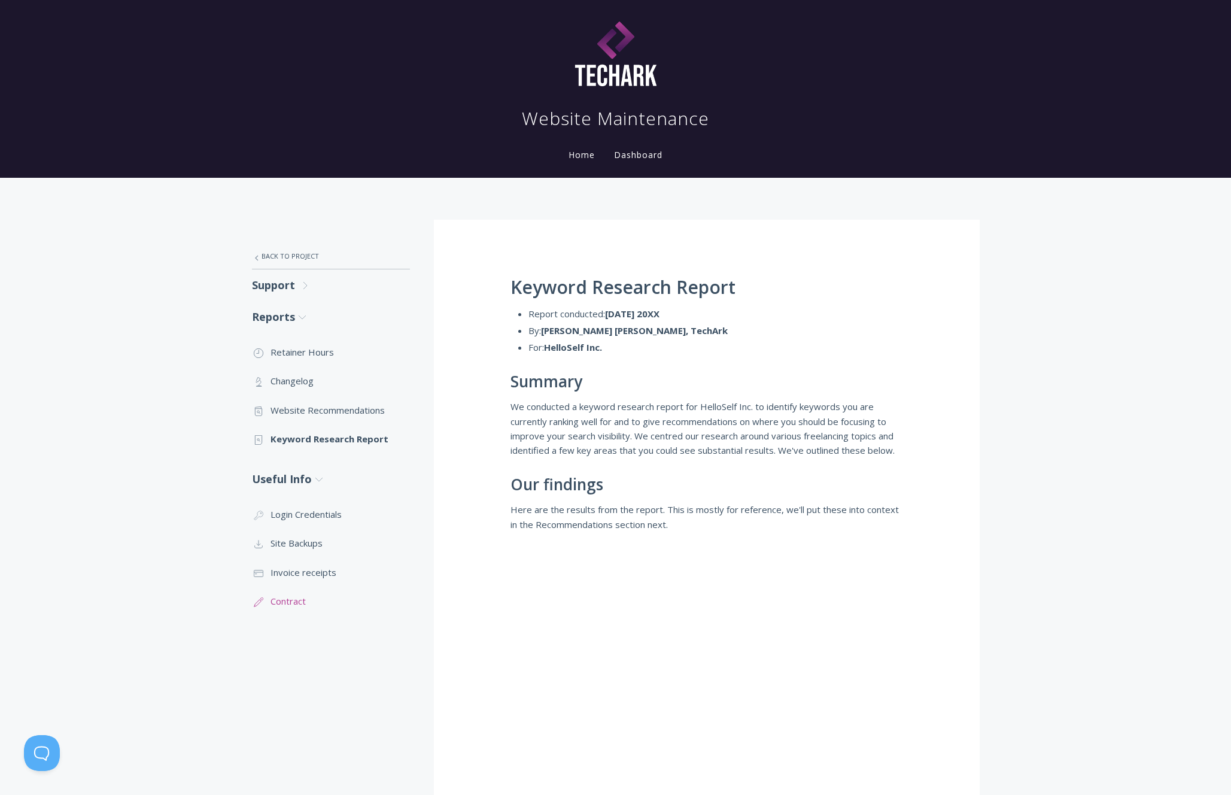
click at [278, 600] on link ".st0{fill:none;stroke:#000000;stroke-width:2;stroke-miterlimit:10;} 1. General …" at bounding box center [331, 601] width 158 height 29
